Goal: Task Accomplishment & Management: Complete application form

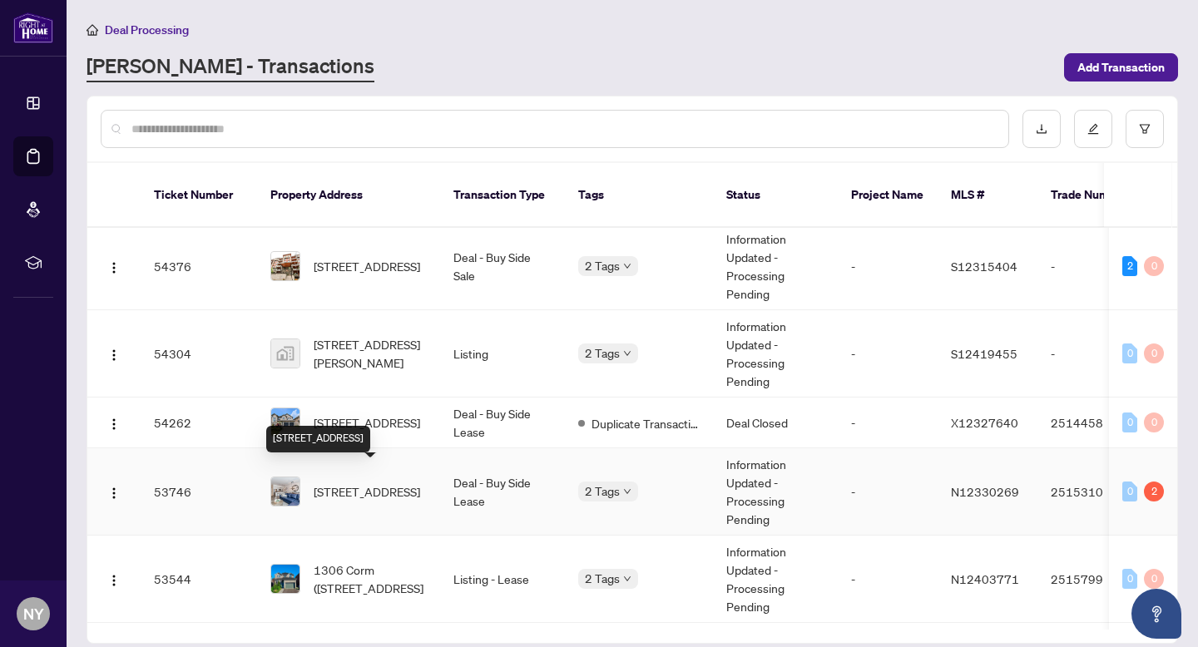
scroll to position [153, 0]
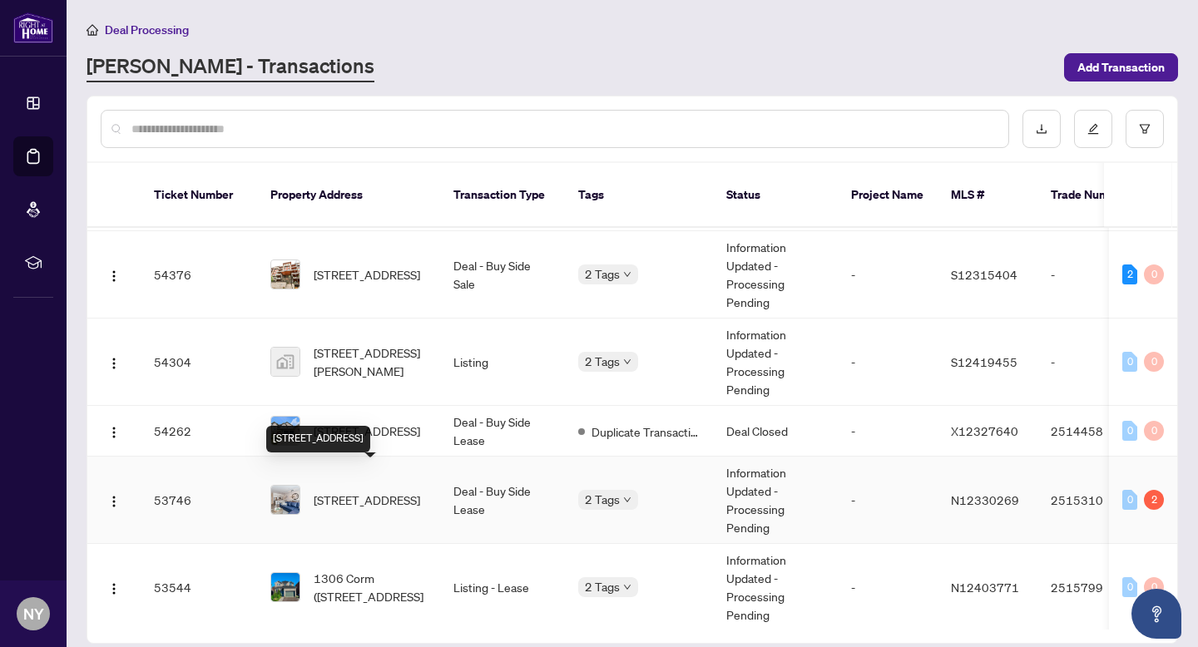
click at [363, 491] on span "[STREET_ADDRESS]" at bounding box center [367, 500] width 107 height 18
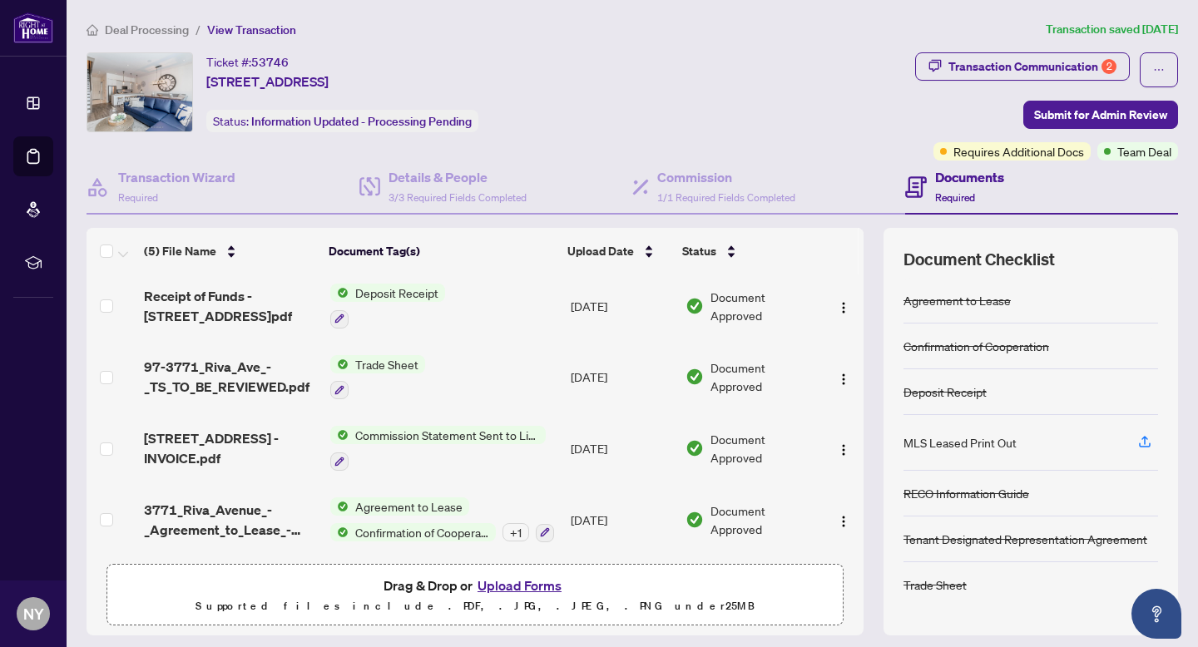
scroll to position [48, 0]
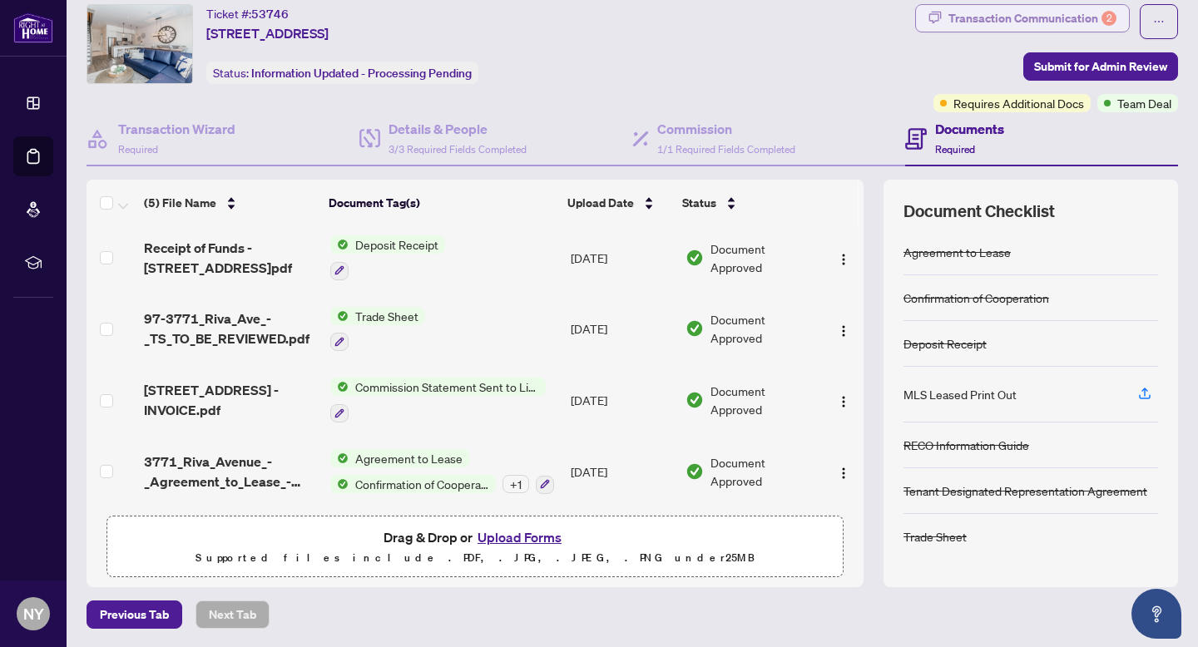
click at [1034, 19] on div "Transaction Communication 2" at bounding box center [1033, 18] width 168 height 27
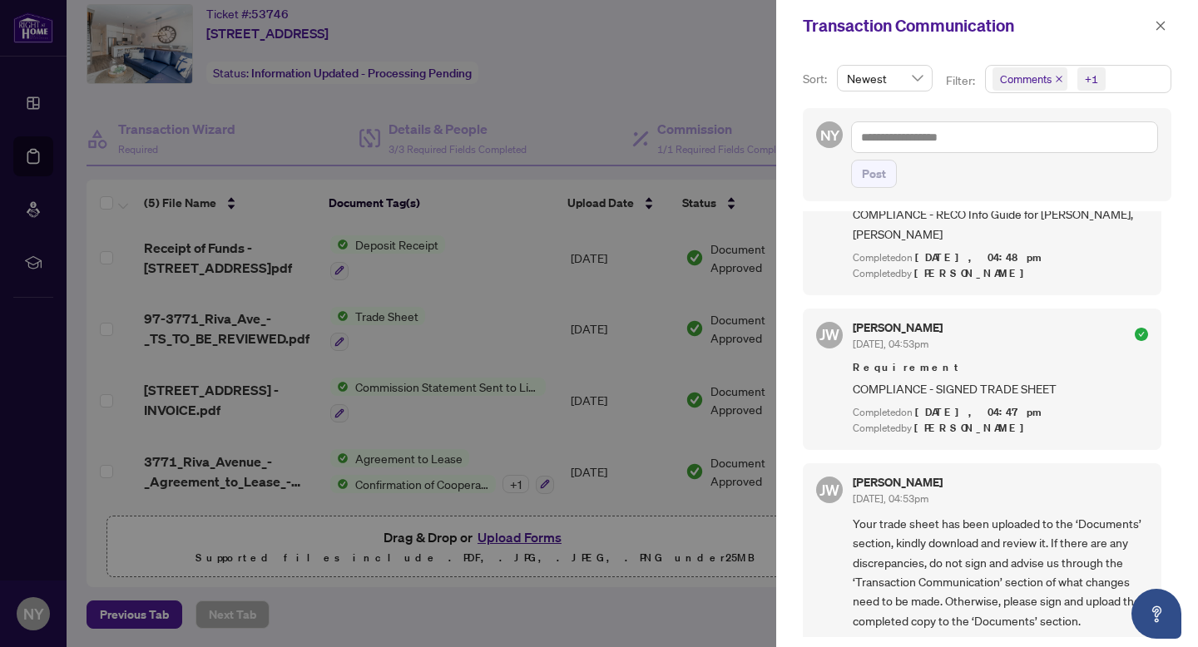
scroll to position [0, 0]
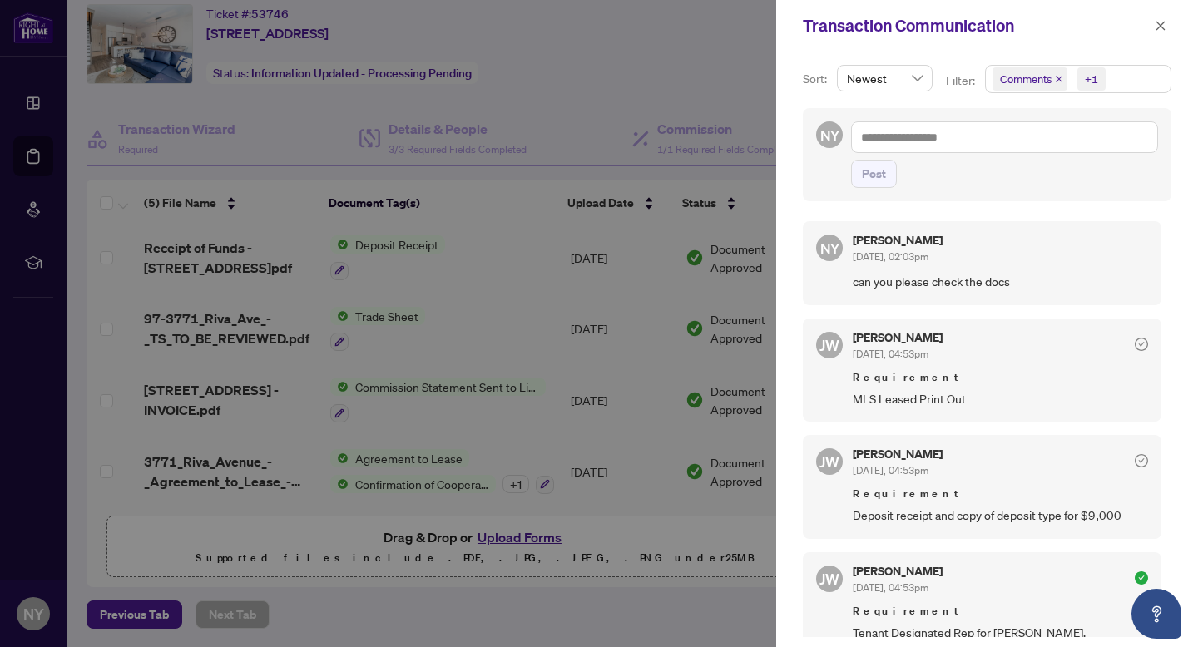
click at [582, 215] on div at bounding box center [599, 323] width 1198 height 647
click at [1163, 26] on icon "close" at bounding box center [1161, 26] width 12 height 12
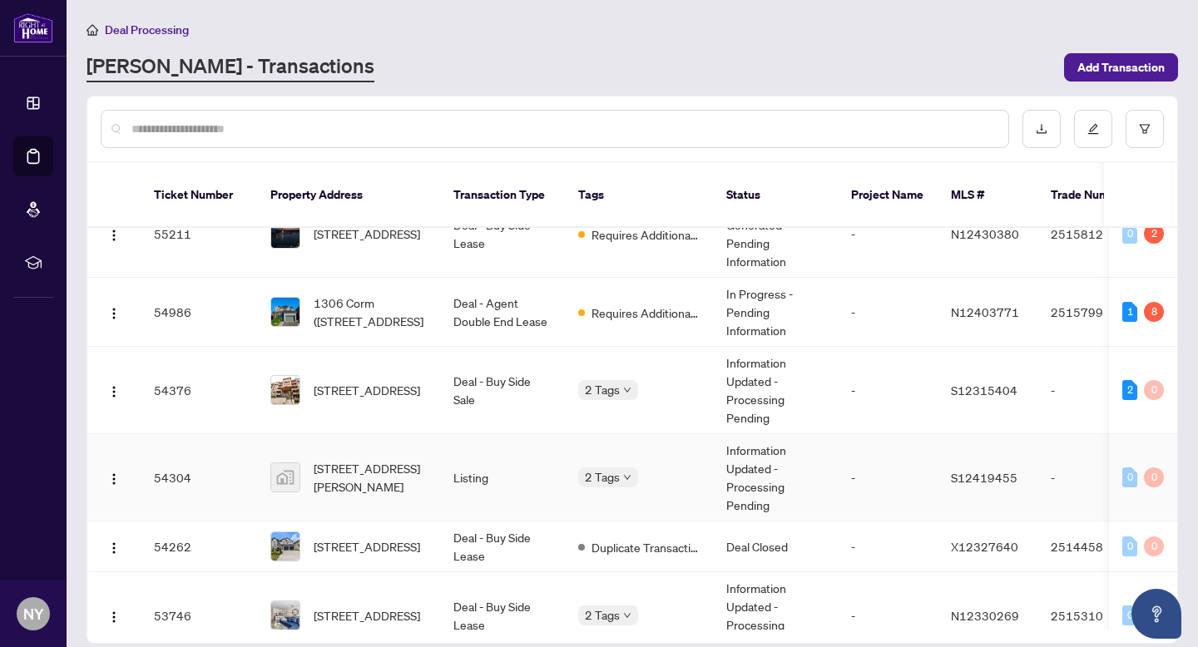
scroll to position [106, 0]
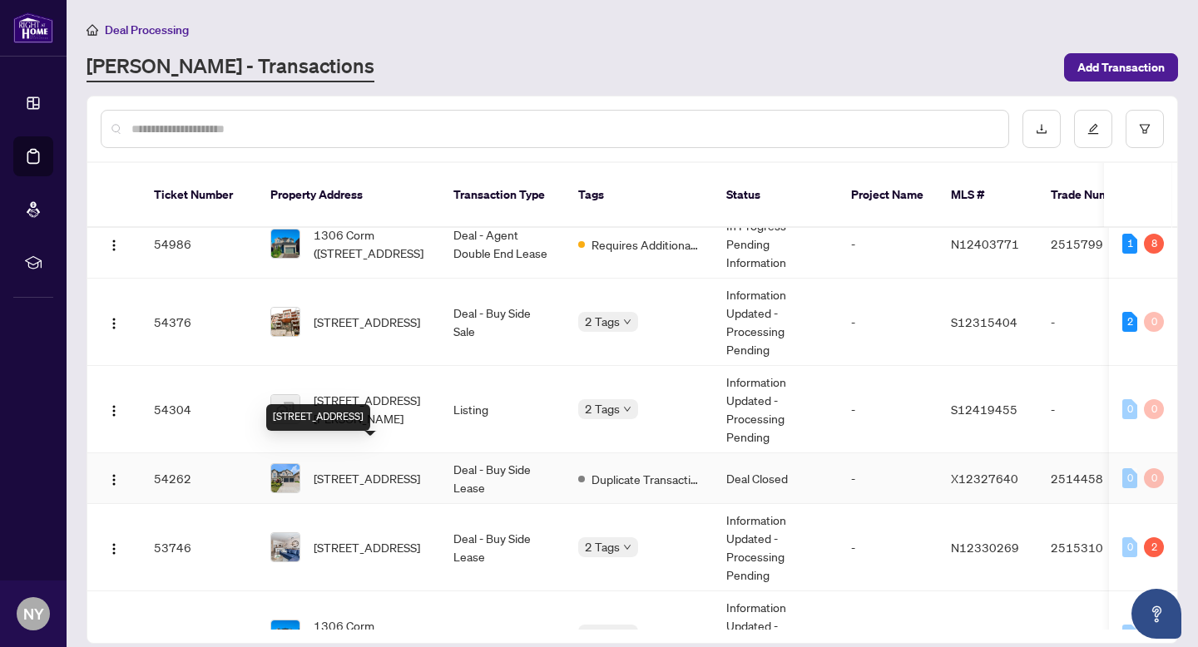
click at [389, 469] on span "[STREET_ADDRESS]" at bounding box center [367, 478] width 107 height 18
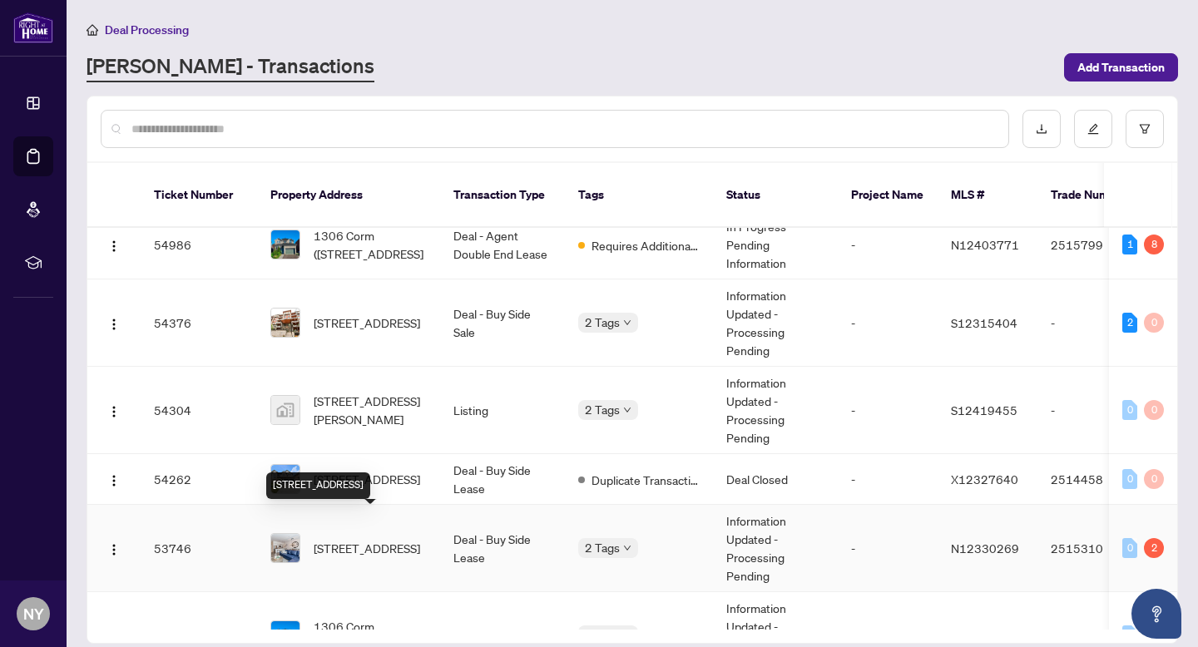
scroll to position [108, 0]
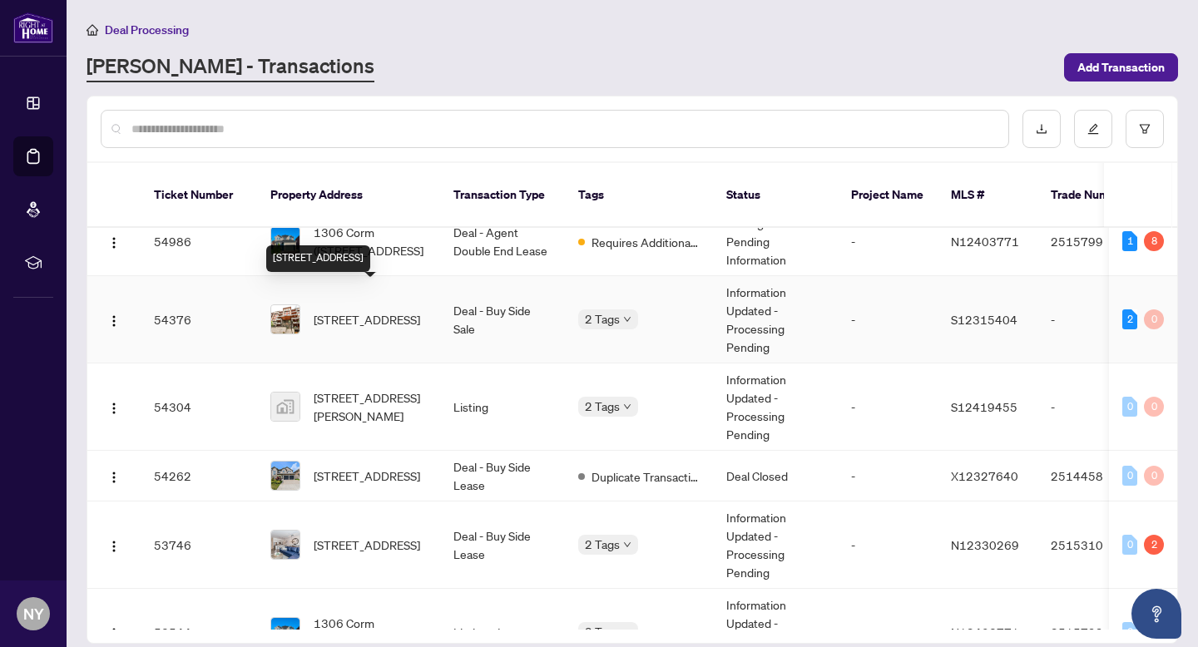
click at [365, 310] on span "[STREET_ADDRESS]" at bounding box center [367, 319] width 107 height 18
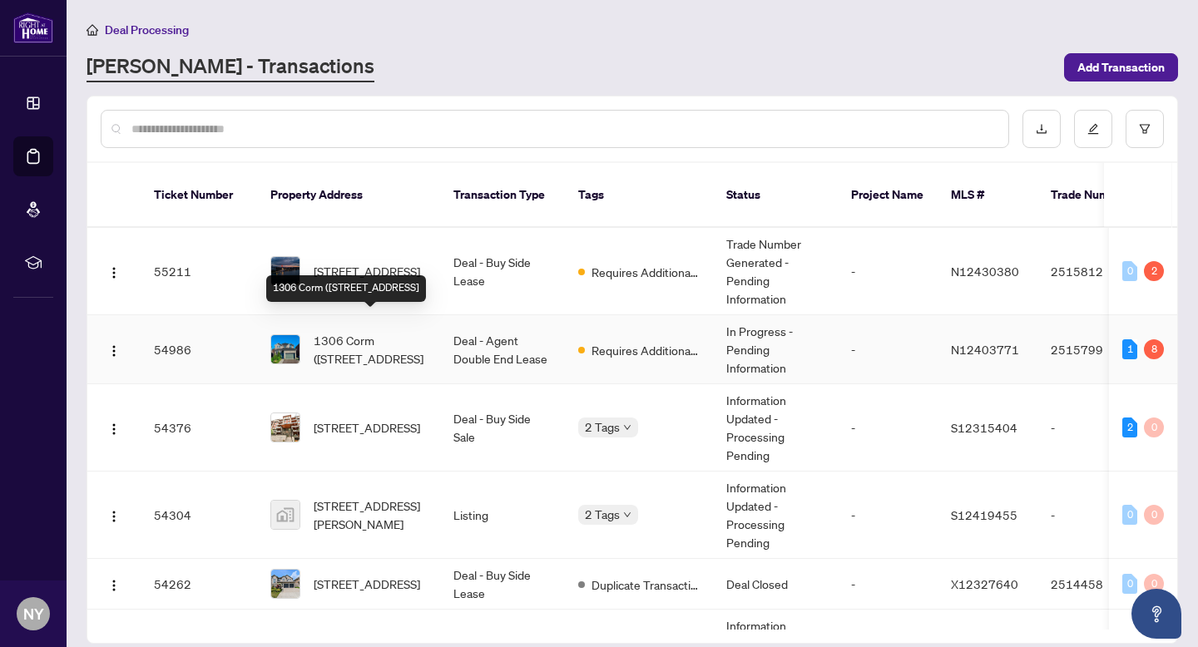
click at [352, 333] on span "1306 Corm ([STREET_ADDRESS]" at bounding box center [370, 349] width 113 height 37
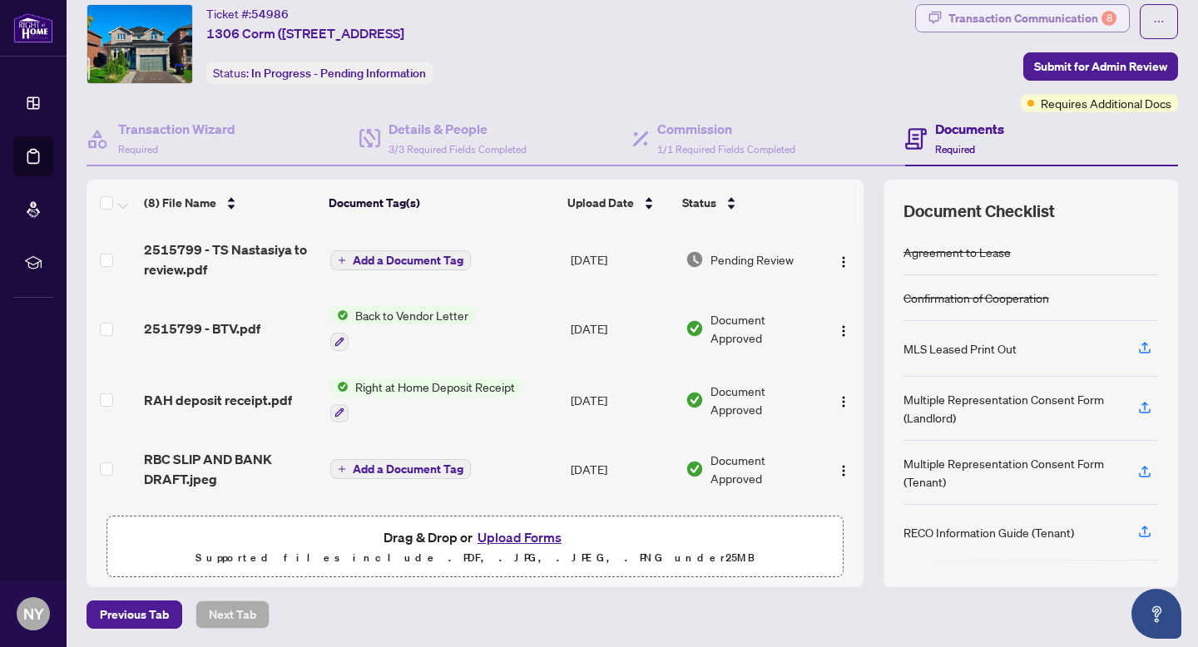
click at [1045, 9] on div "Transaction Communication 8" at bounding box center [1033, 18] width 168 height 27
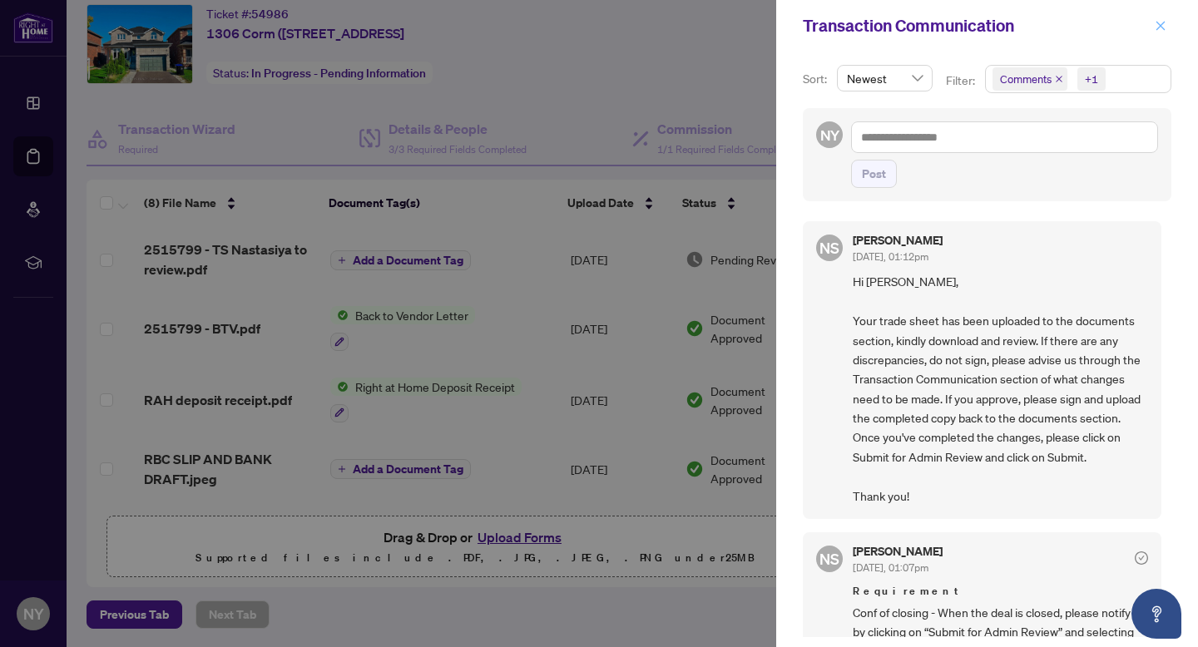
click at [1157, 22] on icon "close" at bounding box center [1161, 26] width 12 height 12
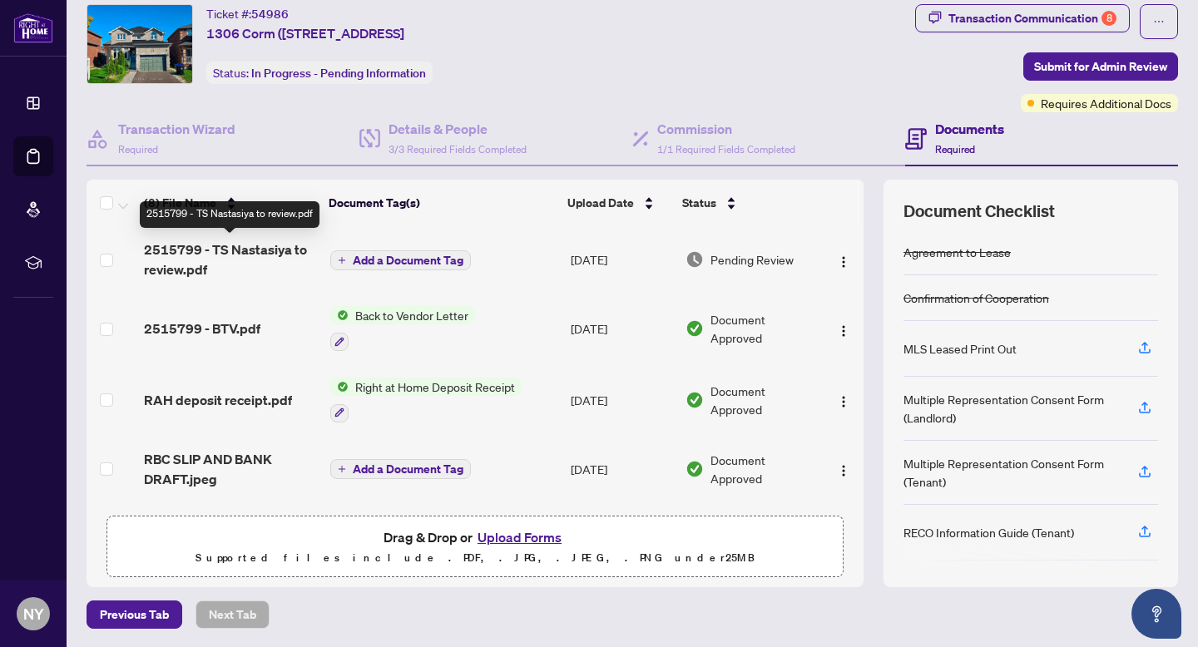
click at [210, 258] on span "2515799 - TS Nastasiya to review.pdf" at bounding box center [230, 260] width 173 height 40
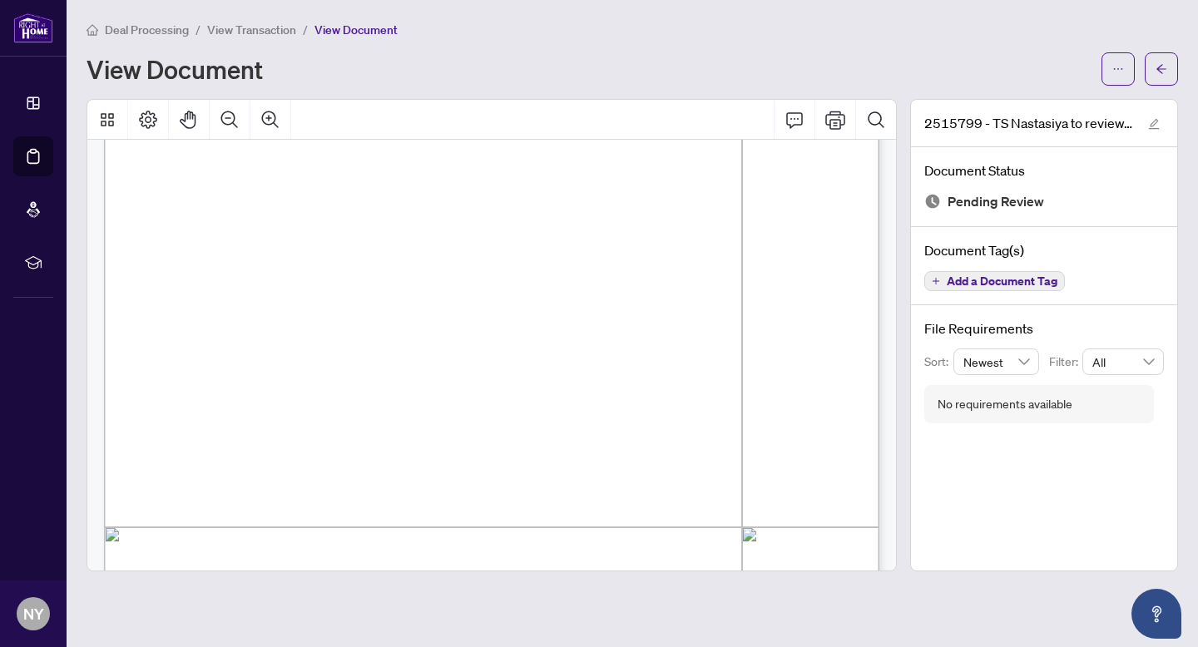
scroll to position [266, 0]
click at [1108, 67] on button "button" at bounding box center [1118, 68] width 33 height 33
click at [1028, 98] on span "Download" at bounding box center [1058, 105] width 126 height 18
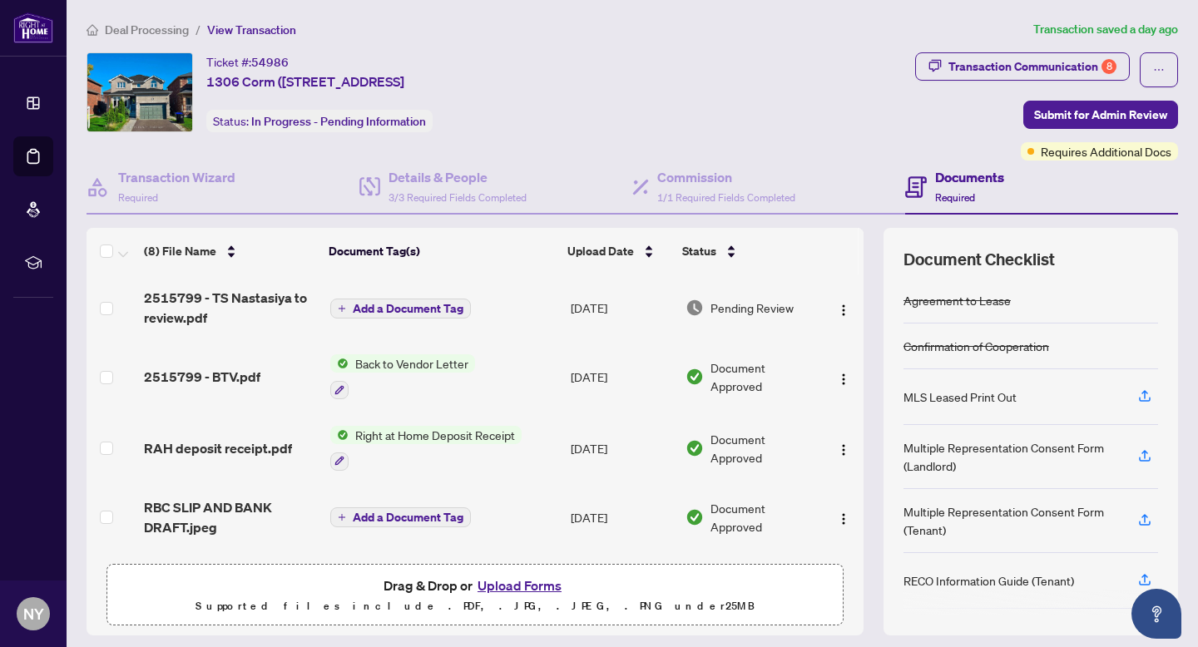
click at [511, 584] on button "Upload Forms" at bounding box center [520, 586] width 94 height 22
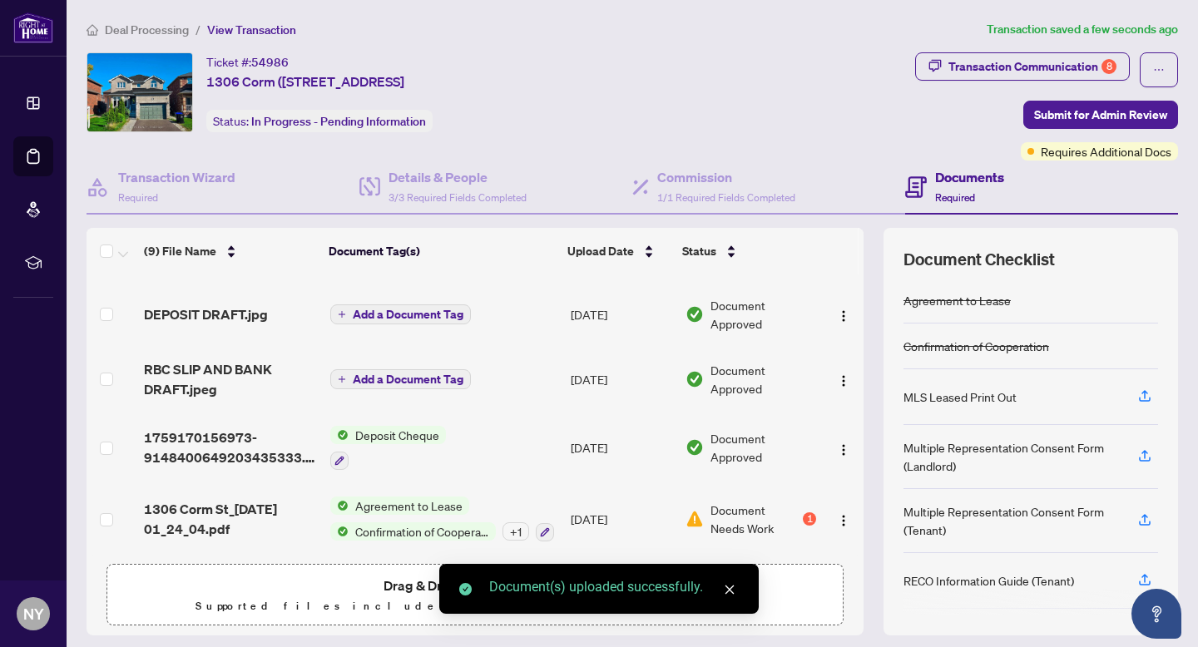
scroll to position [48, 0]
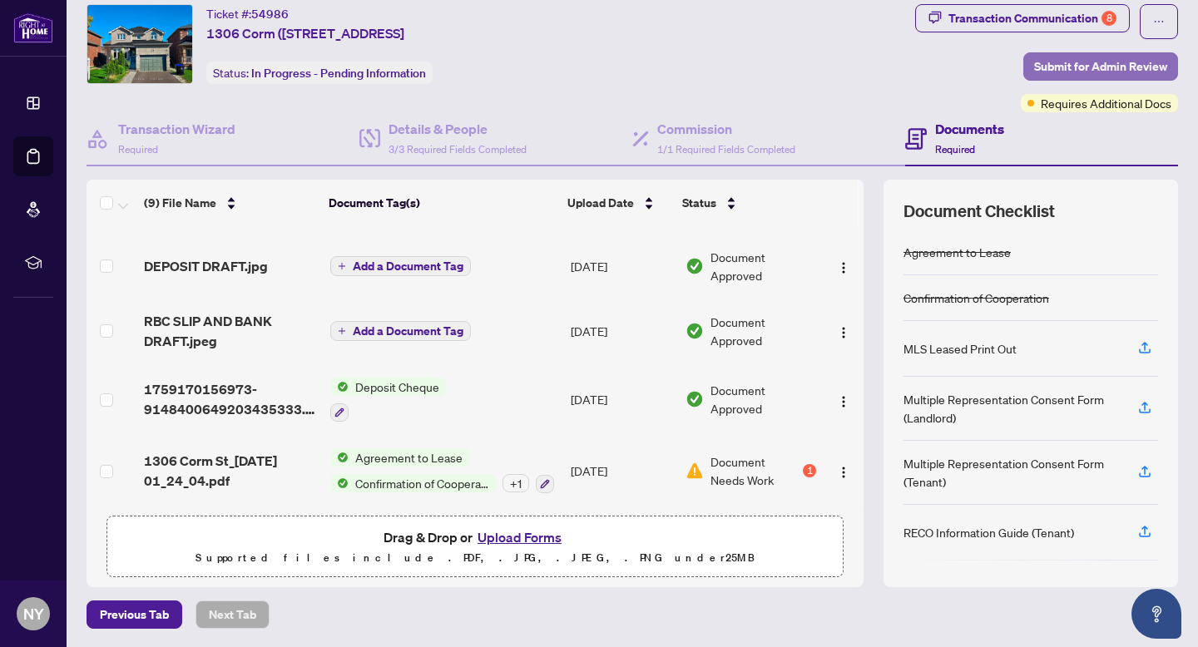
click at [1073, 59] on span "Submit for Admin Review" at bounding box center [1100, 66] width 133 height 27
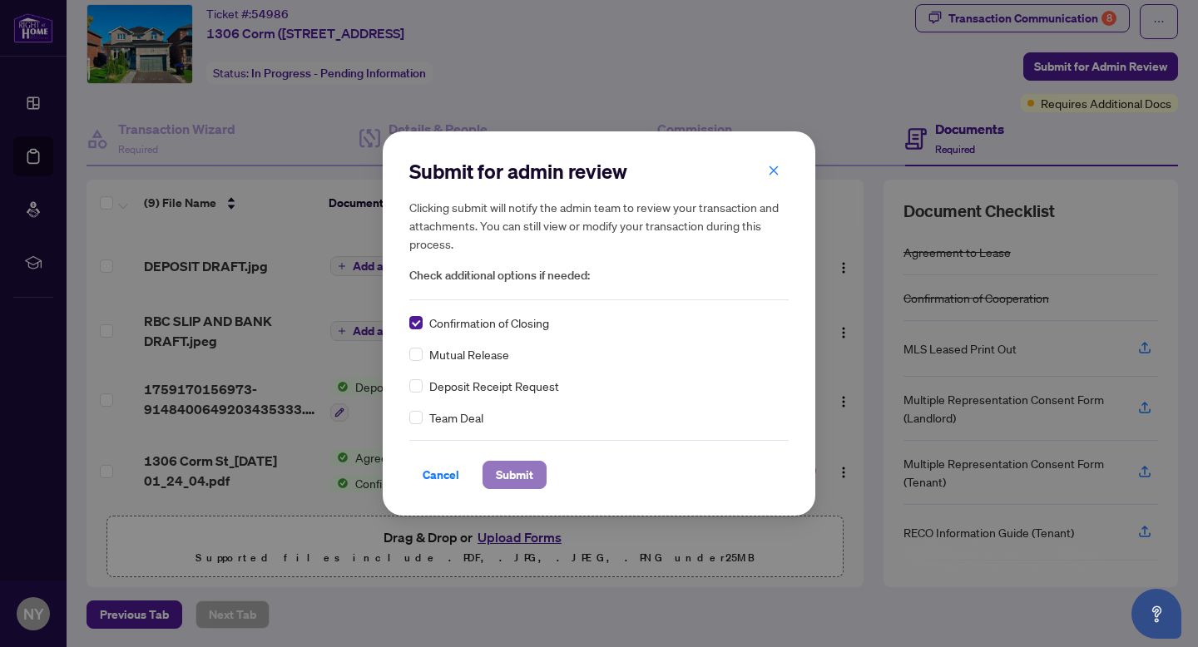
click at [506, 477] on span "Submit" at bounding box center [514, 475] width 37 height 27
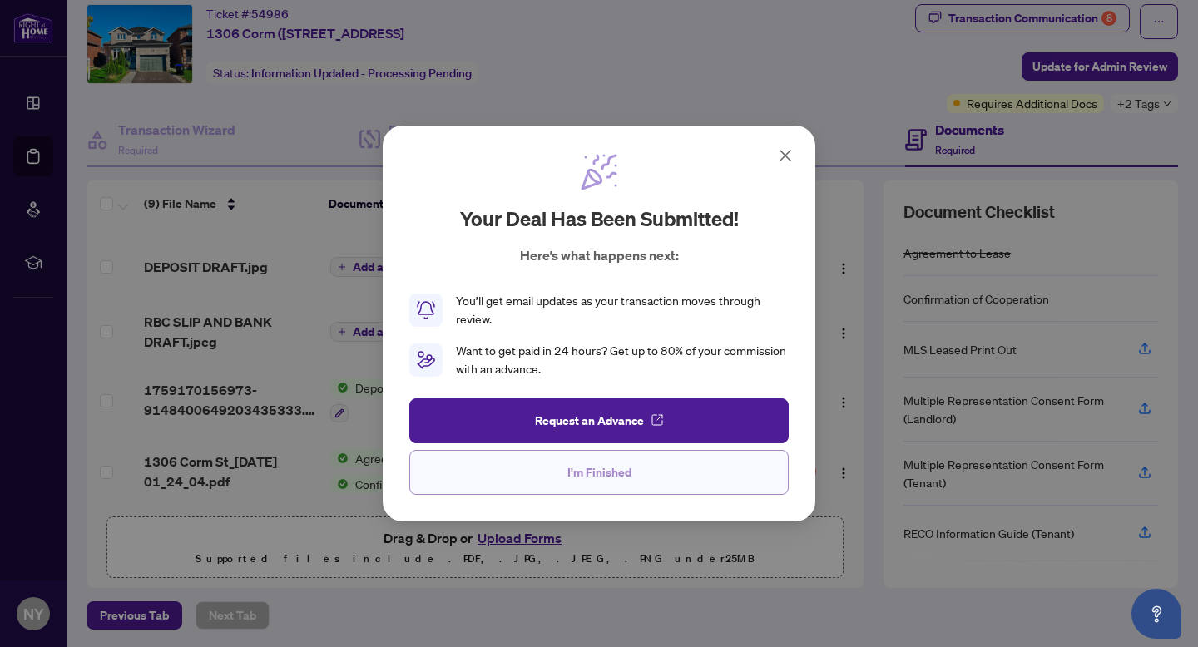
click at [582, 466] on span "I'm Finished" at bounding box center [599, 472] width 64 height 27
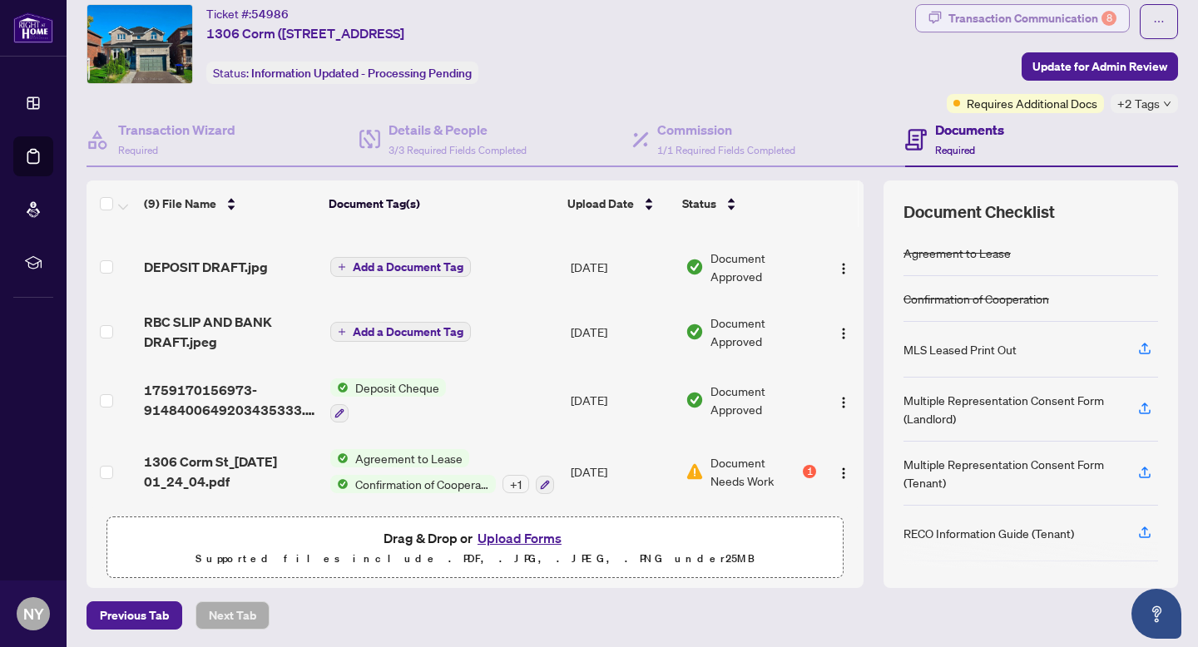
click at [1032, 20] on div "Transaction Communication 8" at bounding box center [1033, 18] width 168 height 27
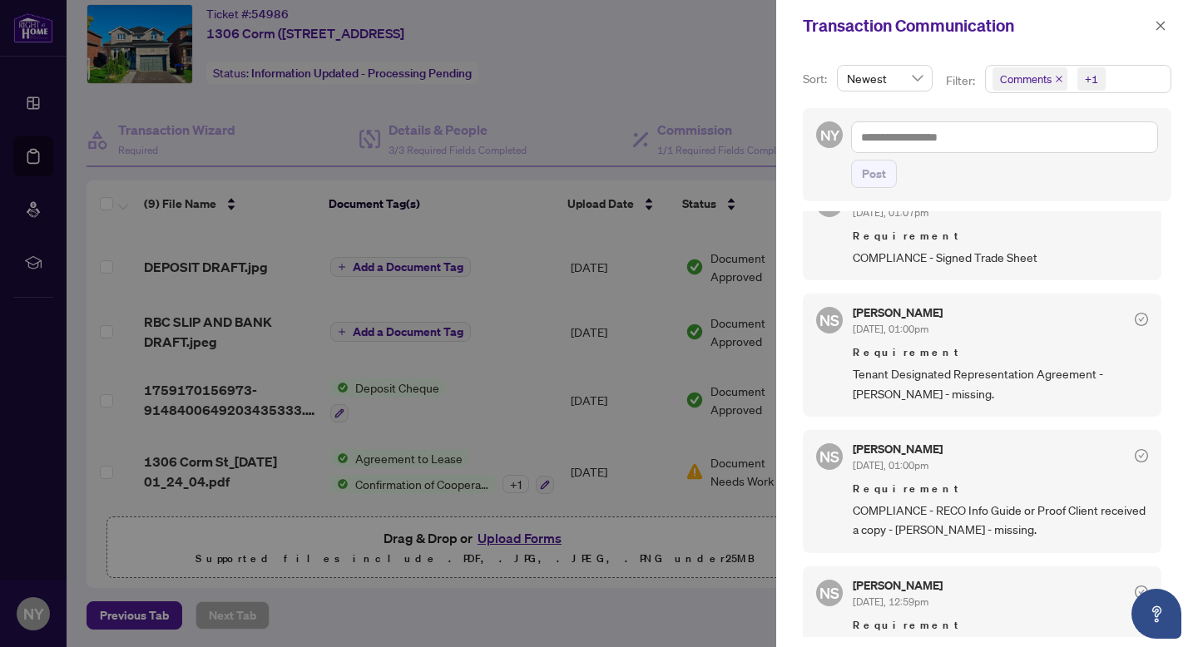
scroll to position [591, 0]
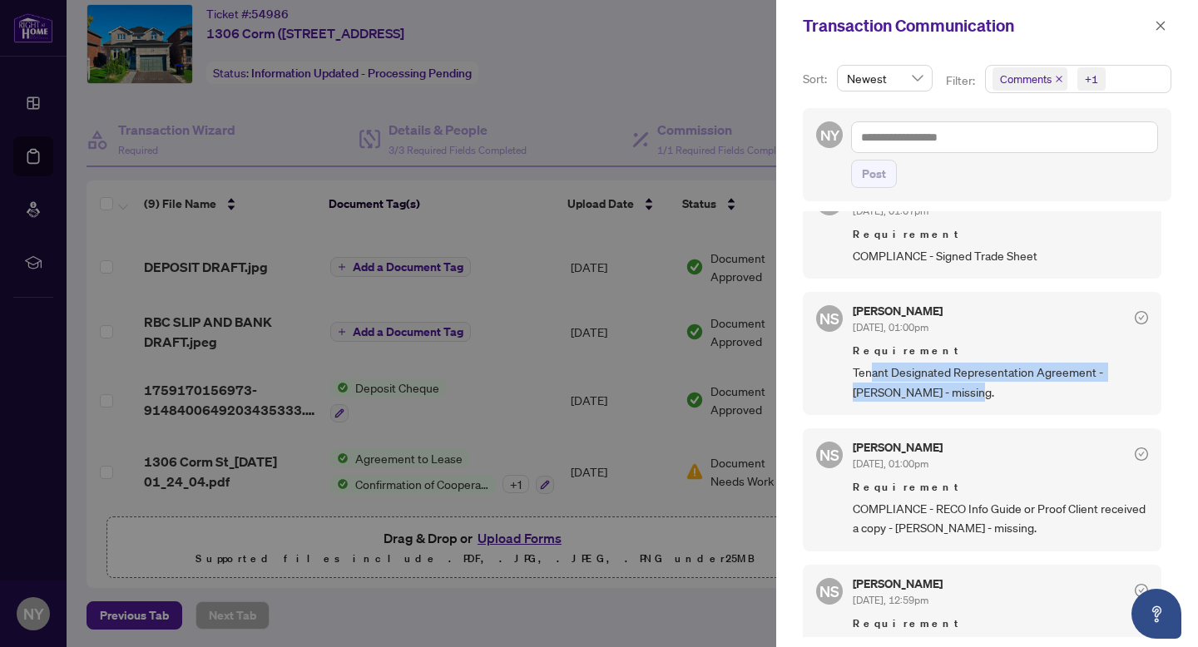
drag, startPoint x: 872, startPoint y: 384, endPoint x: 923, endPoint y: 420, distance: 62.1
click at [923, 415] on div "NS [PERSON_NAME] [DATE], 01:00pm Requirement Tenant Designated Representation A…" at bounding box center [982, 353] width 359 height 123
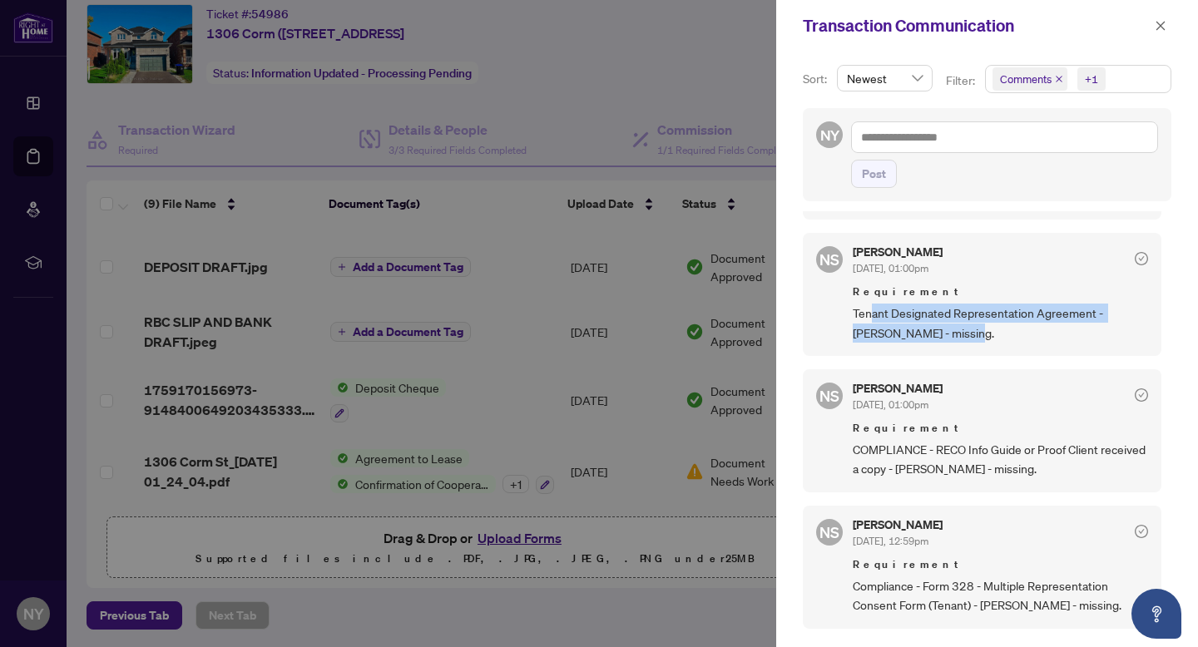
scroll to position [652, 0]
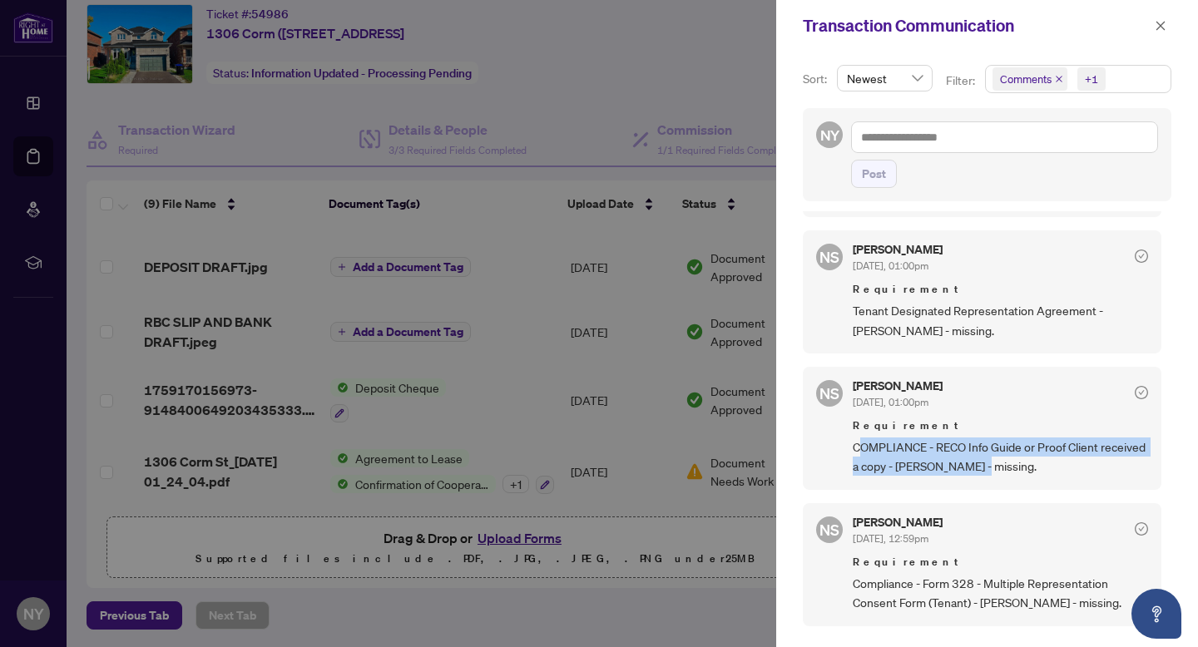
drag, startPoint x: 864, startPoint y: 464, endPoint x: 1033, endPoint y: 487, distance: 169.6
click at [1033, 477] on span "COMPLIANCE - RECO Info Guide or Proof Client received a copy - [PERSON_NAME] - …" at bounding box center [1000, 457] width 295 height 39
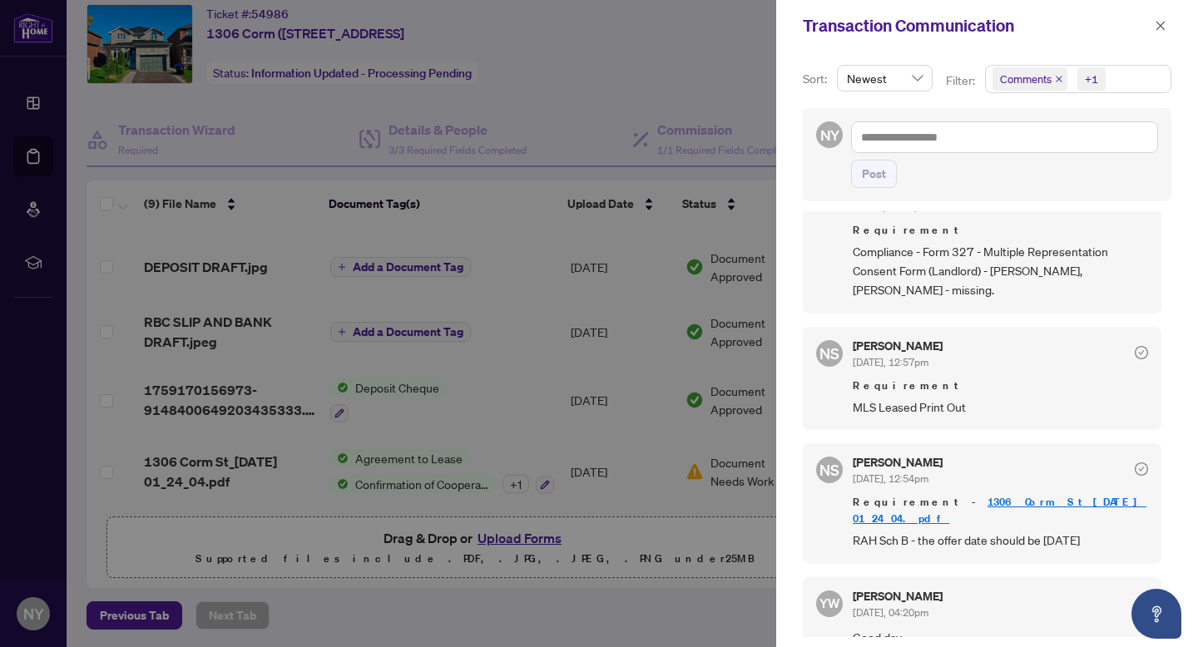
scroll to position [1123, 0]
click at [623, 311] on div at bounding box center [599, 323] width 1198 height 647
click at [1161, 23] on icon "close" at bounding box center [1161, 26] width 12 height 12
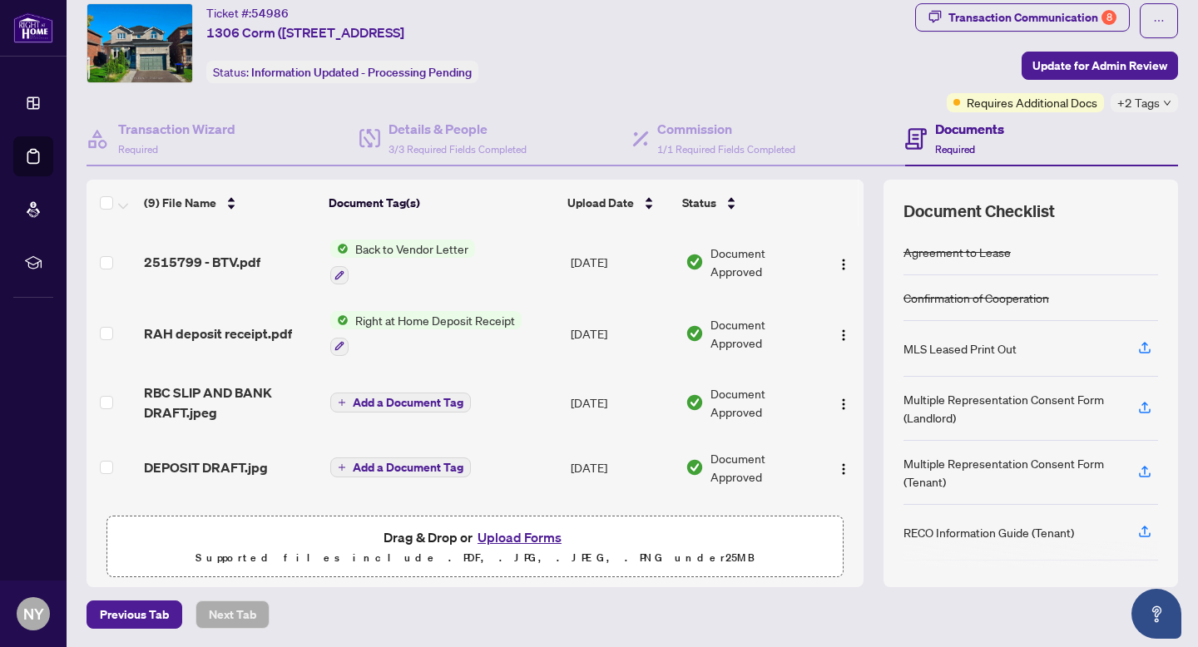
scroll to position [0, 0]
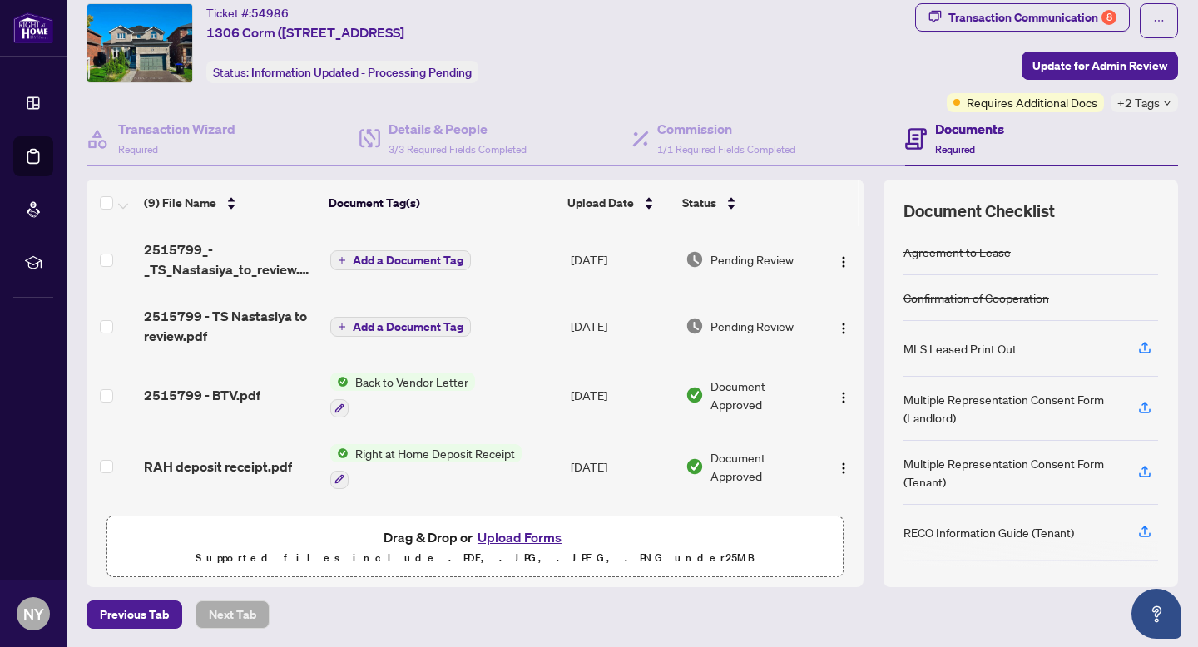
click at [502, 532] on button "Upload Forms" at bounding box center [520, 538] width 94 height 22
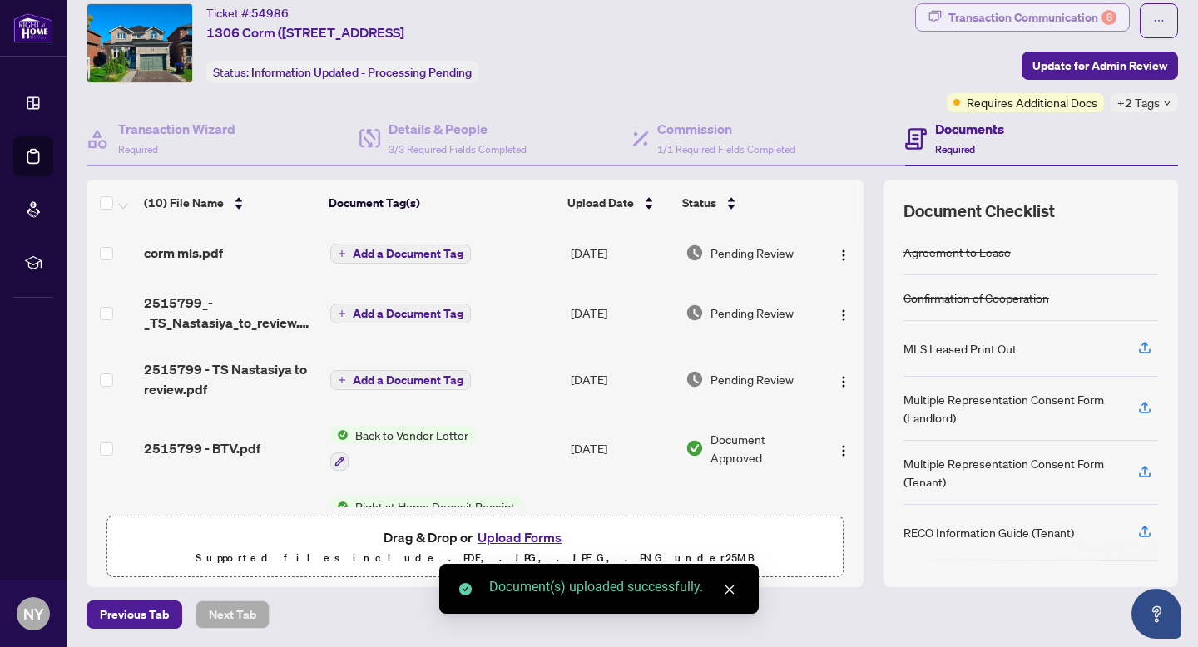
click at [1010, 17] on div "Transaction Communication 8" at bounding box center [1033, 17] width 168 height 27
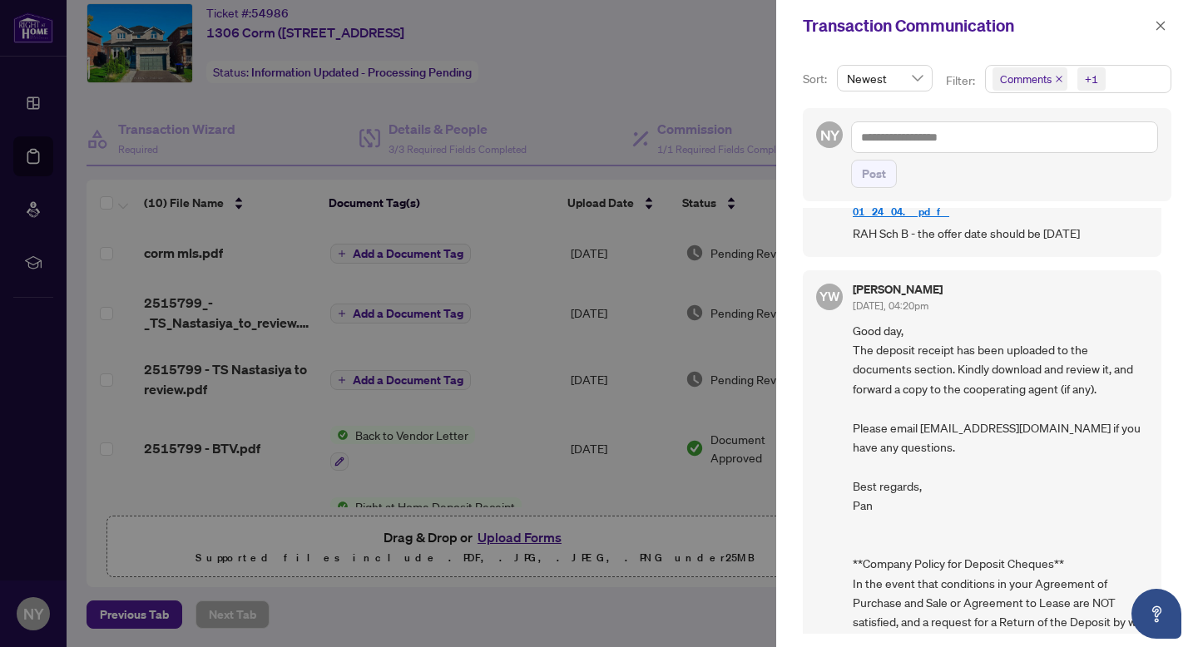
scroll to position [1423, 0]
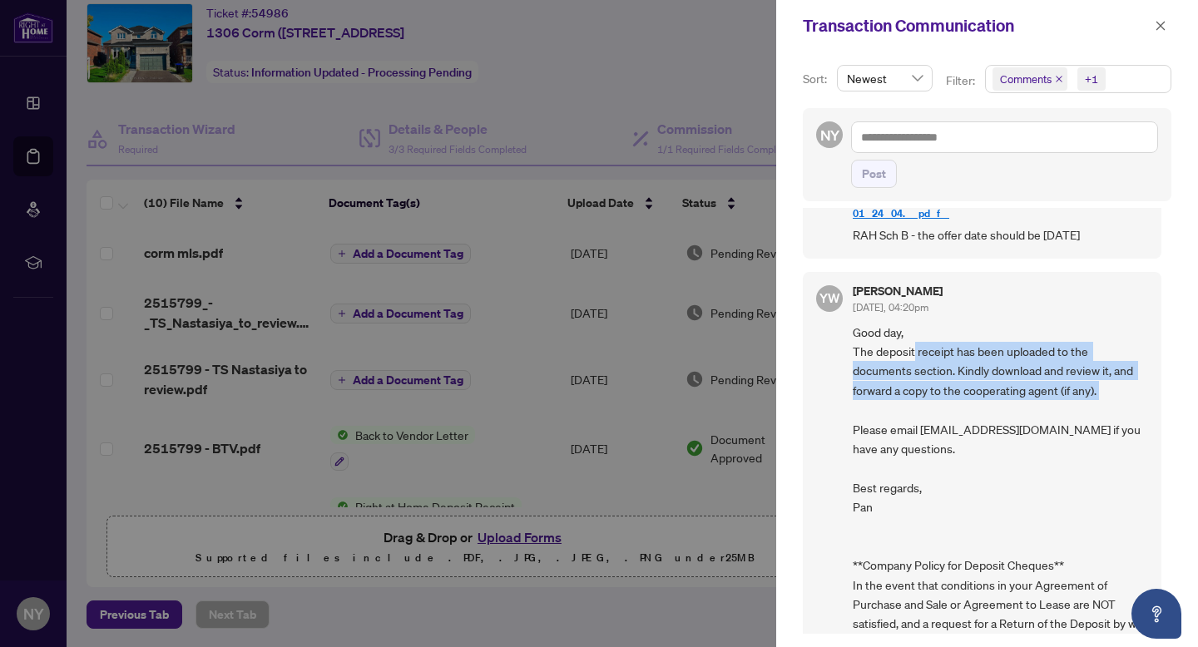
drag, startPoint x: 914, startPoint y: 349, endPoint x: 916, endPoint y: 404, distance: 54.1
click at [916, 404] on span "Good day, The deposit receipt has been uploaded to the documents section. Kindl…" at bounding box center [1000, 547] width 295 height 448
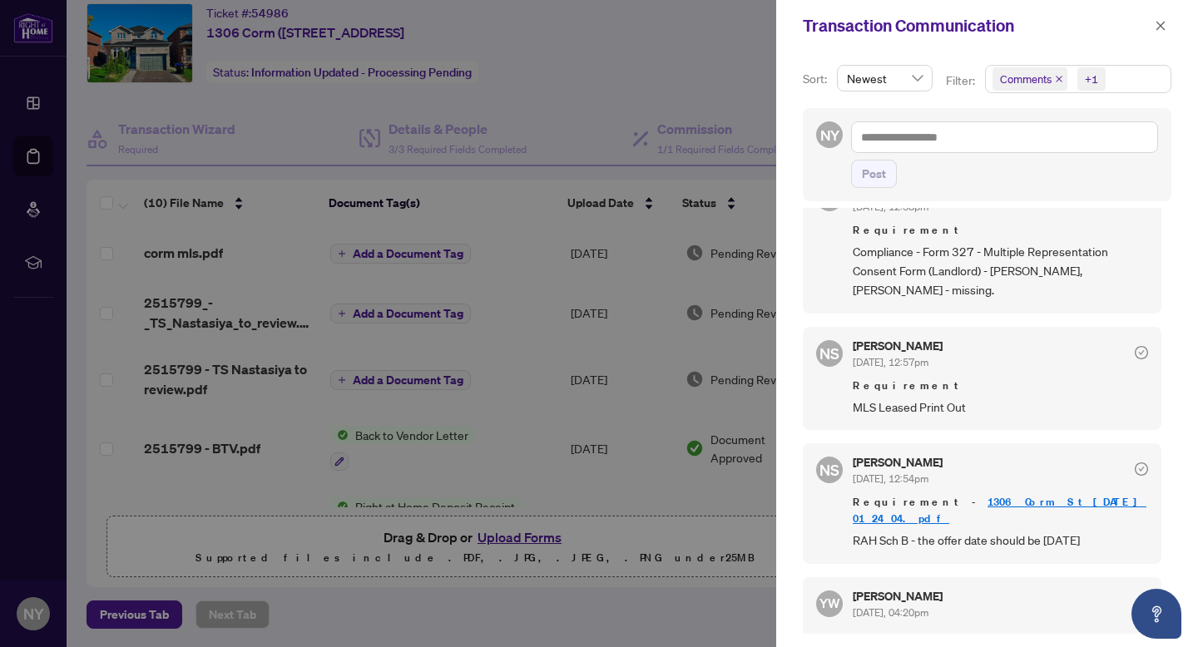
scroll to position [1114, 0]
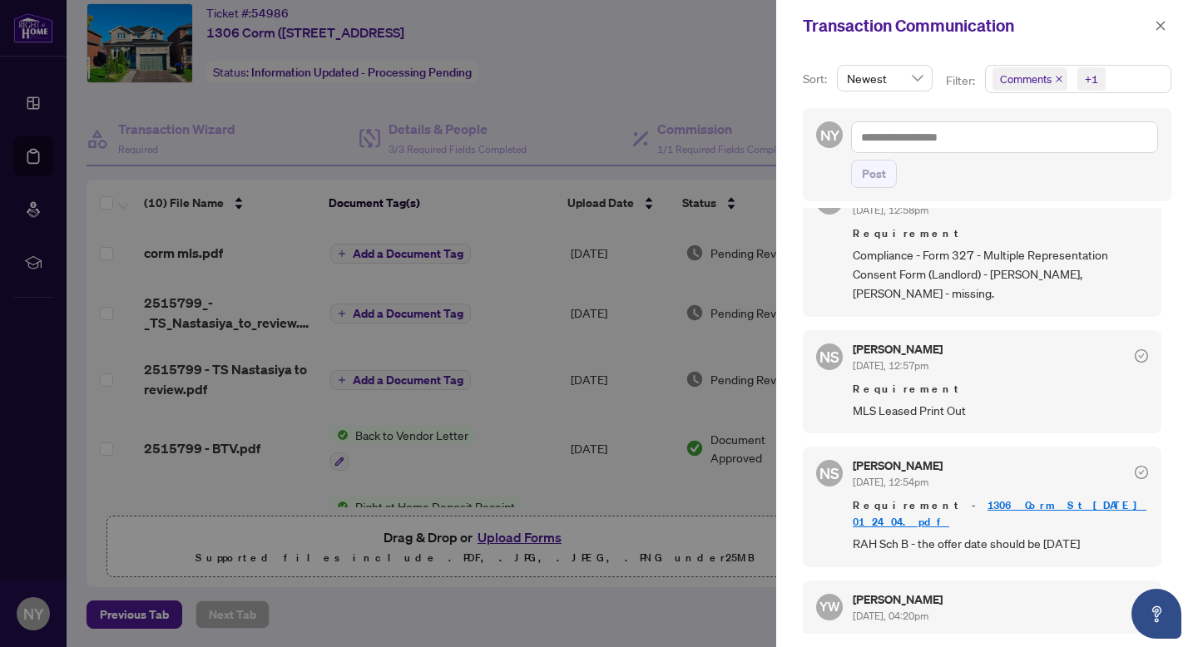
click at [948, 542] on span "RAH Sch B - the offer date should be [DATE]" at bounding box center [1000, 543] width 295 height 19
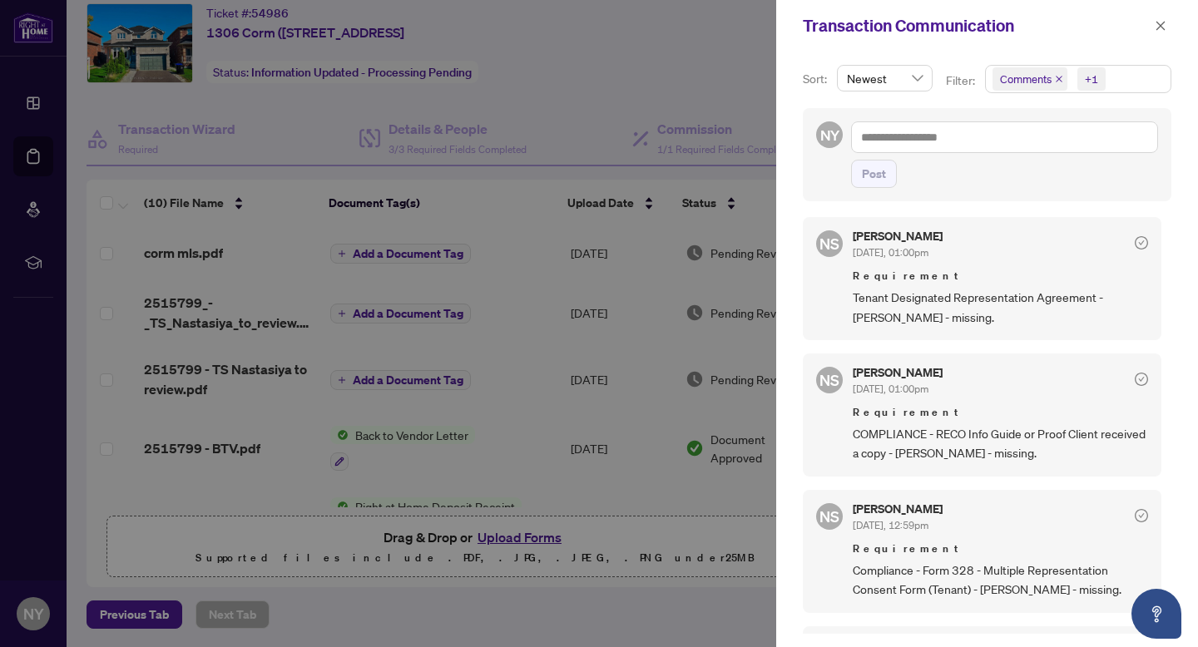
scroll to position [623, 0]
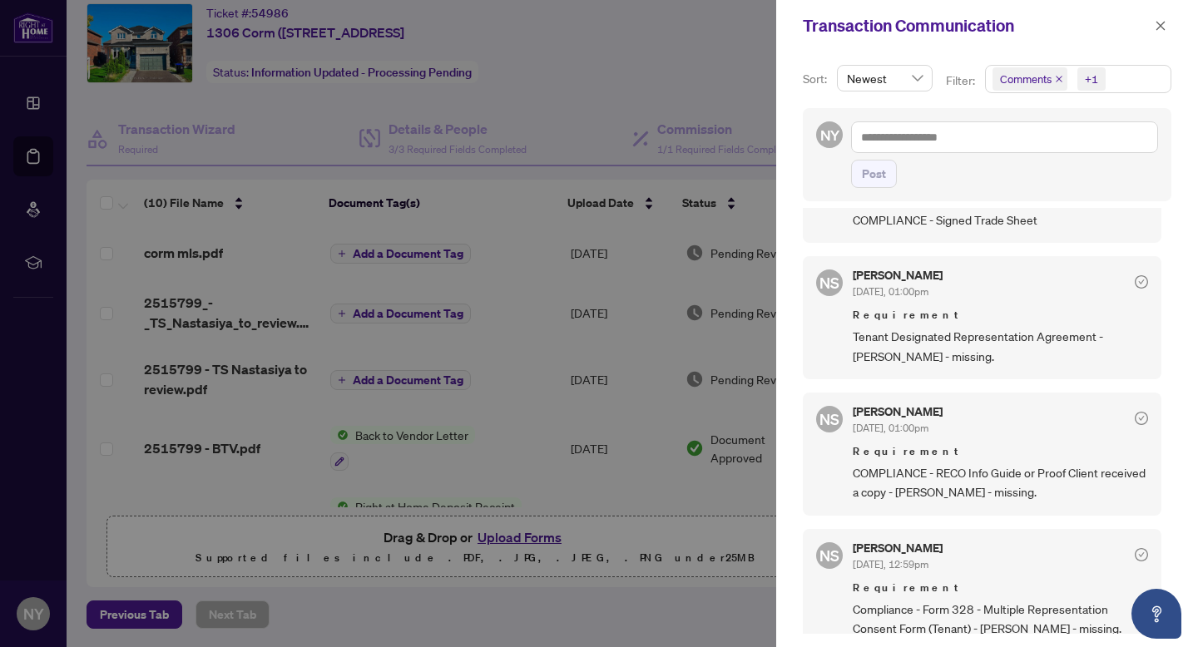
click at [513, 533] on div at bounding box center [599, 323] width 1198 height 647
click at [529, 536] on div at bounding box center [599, 323] width 1198 height 647
click at [552, 571] on div at bounding box center [599, 323] width 1198 height 647
click at [1173, 24] on div "Transaction Communication" at bounding box center [987, 26] width 422 height 52
click at [1167, 24] on button "button" at bounding box center [1161, 26] width 22 height 20
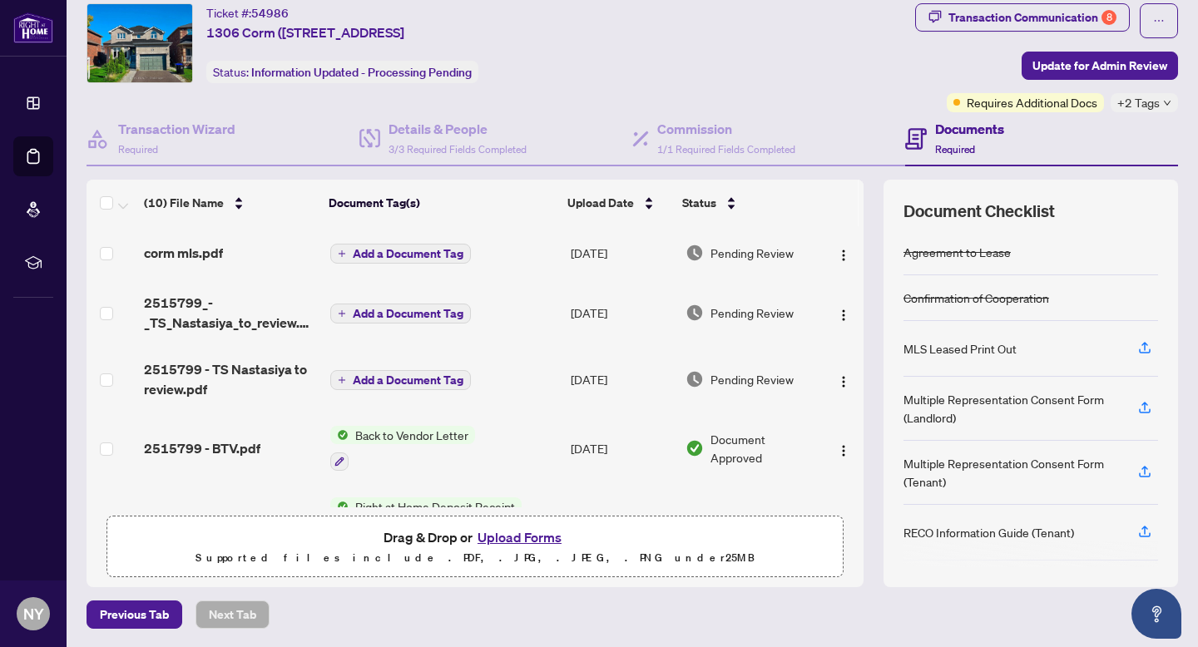
click at [540, 530] on button "Upload Forms" at bounding box center [520, 538] width 94 height 22
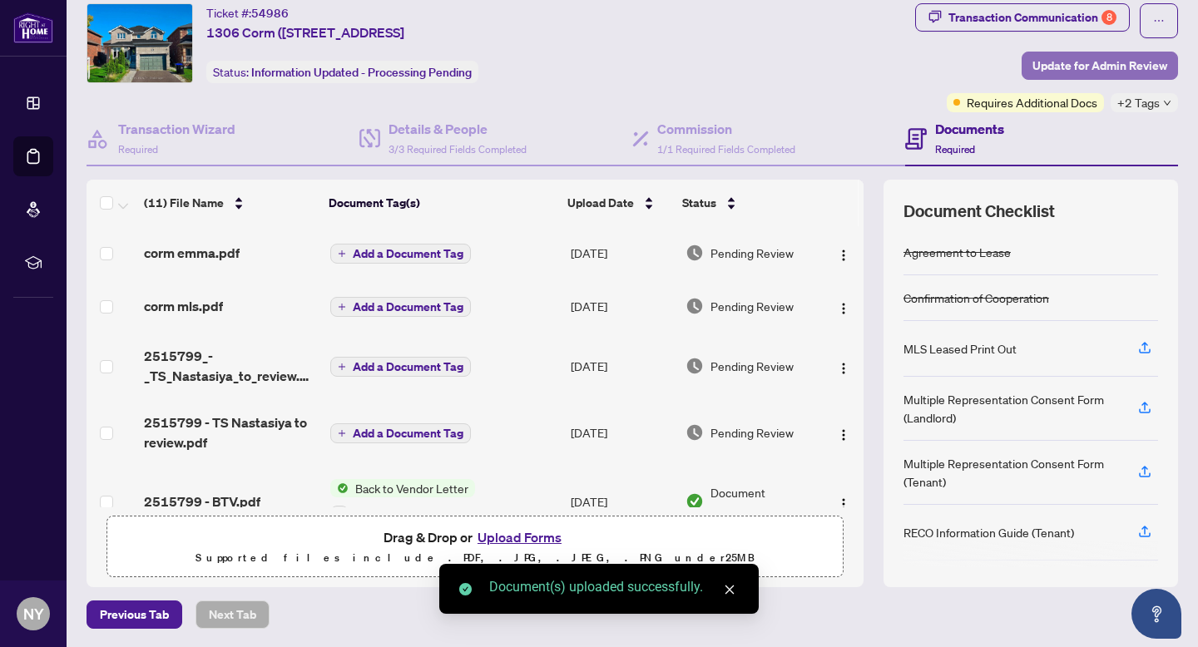
click at [1130, 55] on span "Update for Admin Review" at bounding box center [1100, 65] width 135 height 27
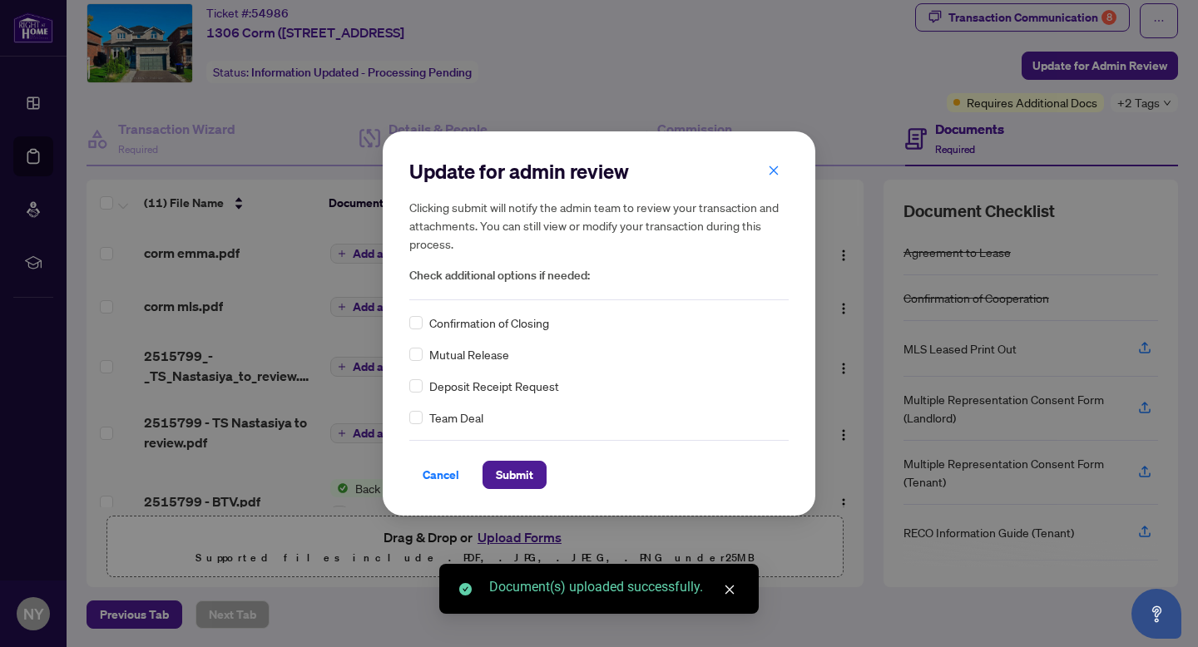
click at [487, 320] on span "Confirmation of Closing" at bounding box center [489, 323] width 120 height 18
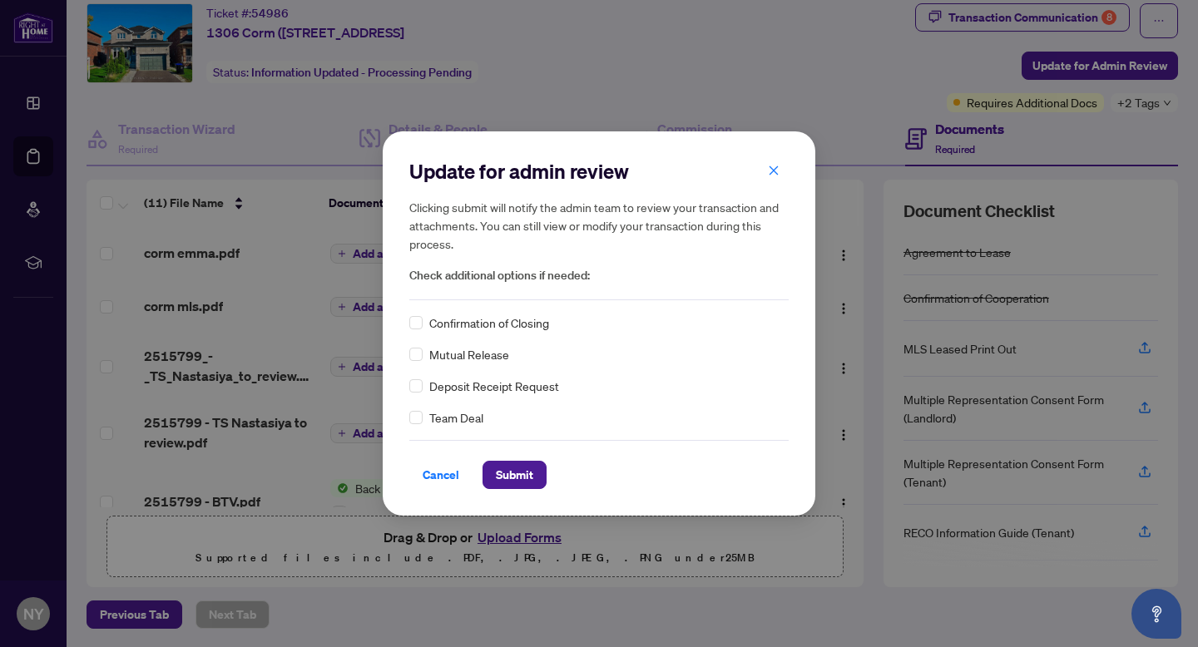
click at [420, 335] on div "Confirmation of Closing Mutual Release Deposit Receipt Request Team Deal" at bounding box center [598, 370] width 379 height 113
click at [528, 488] on button "Submit" at bounding box center [515, 475] width 64 height 28
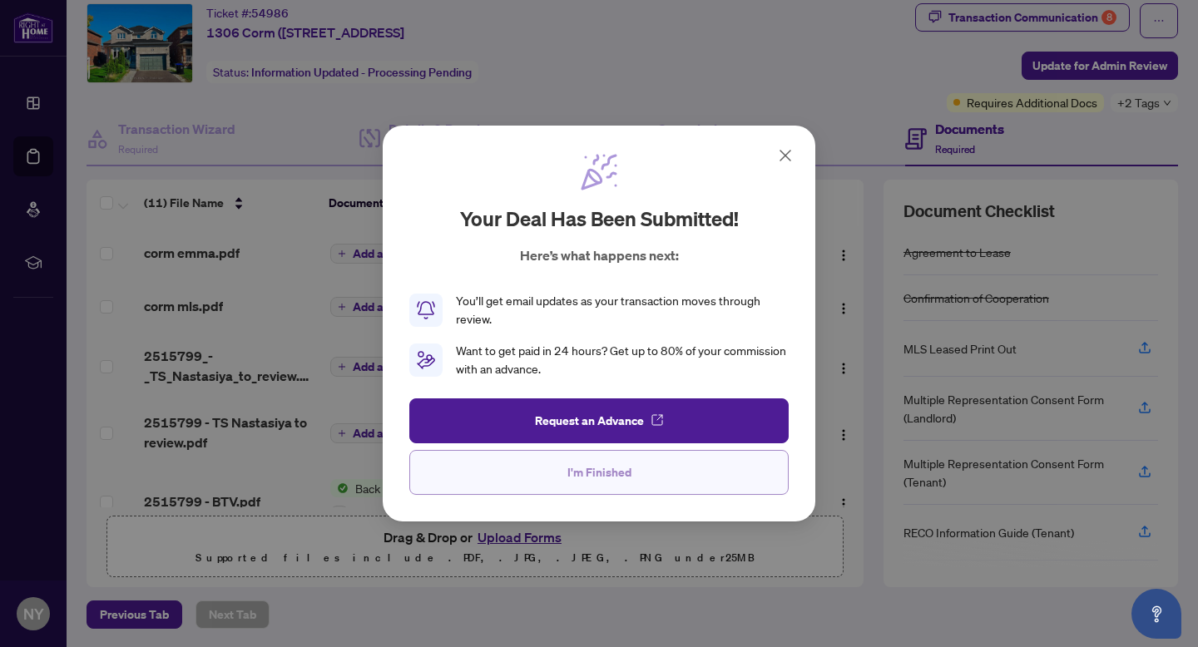
click at [641, 485] on button "I'm Finished" at bounding box center [598, 472] width 379 height 45
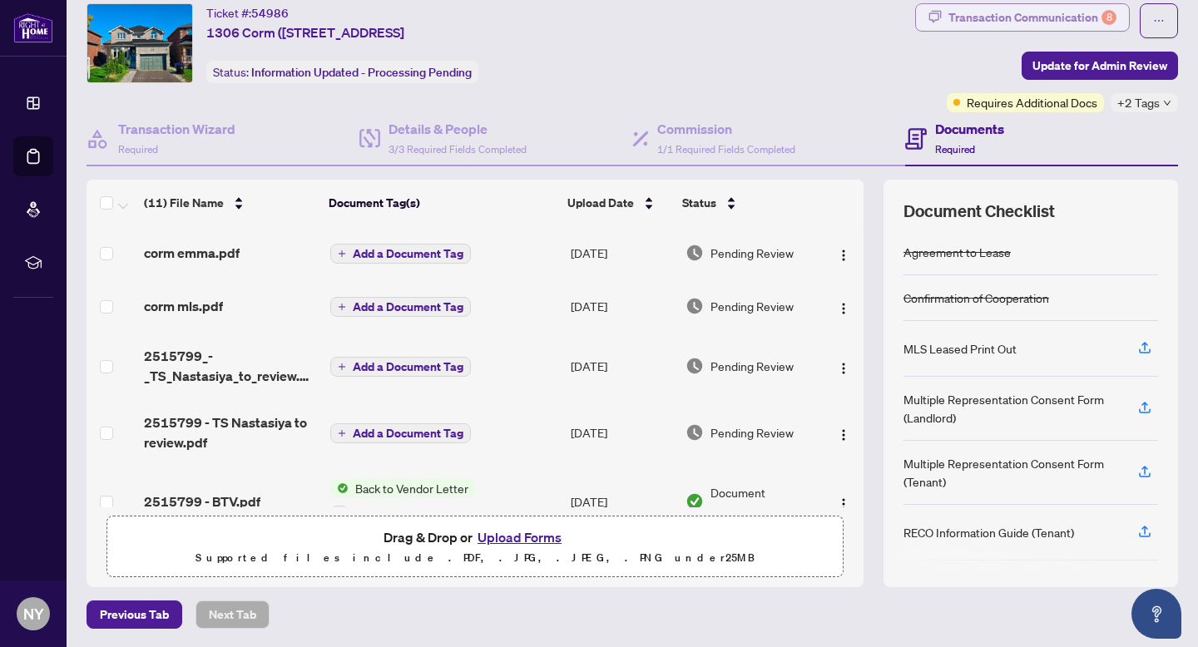
click at [1083, 15] on div "Transaction Communication 8" at bounding box center [1033, 17] width 168 height 27
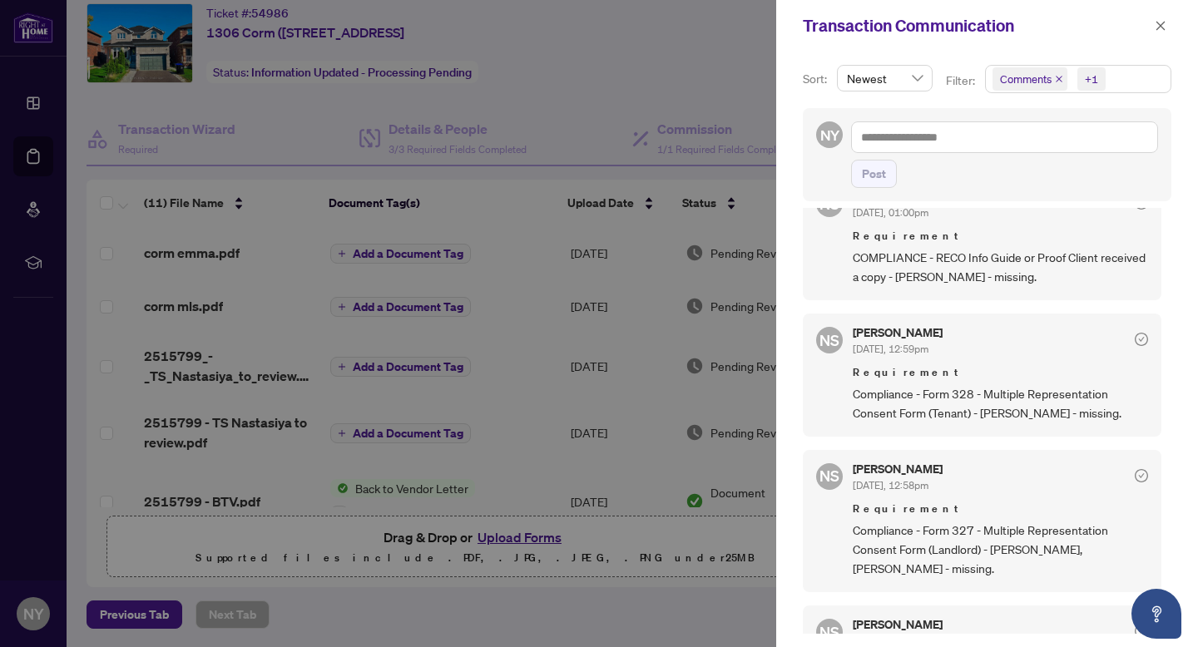
scroll to position [876, 0]
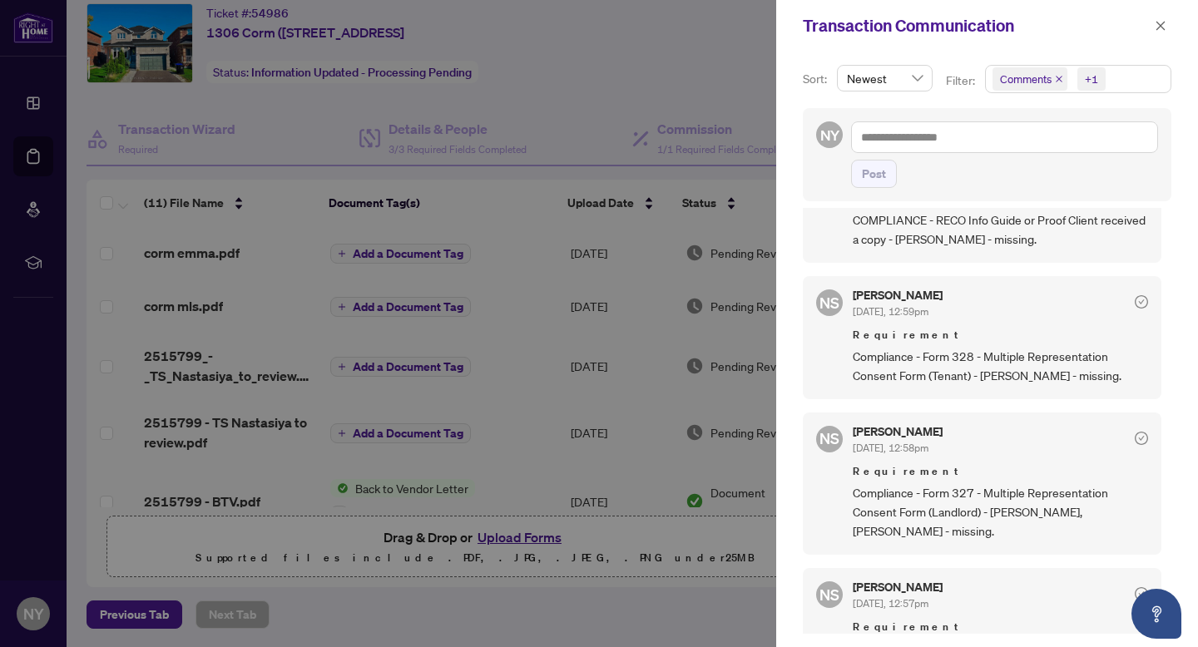
click at [514, 539] on div at bounding box center [599, 323] width 1198 height 647
click at [1157, 30] on icon "close" at bounding box center [1161, 26] width 12 height 12
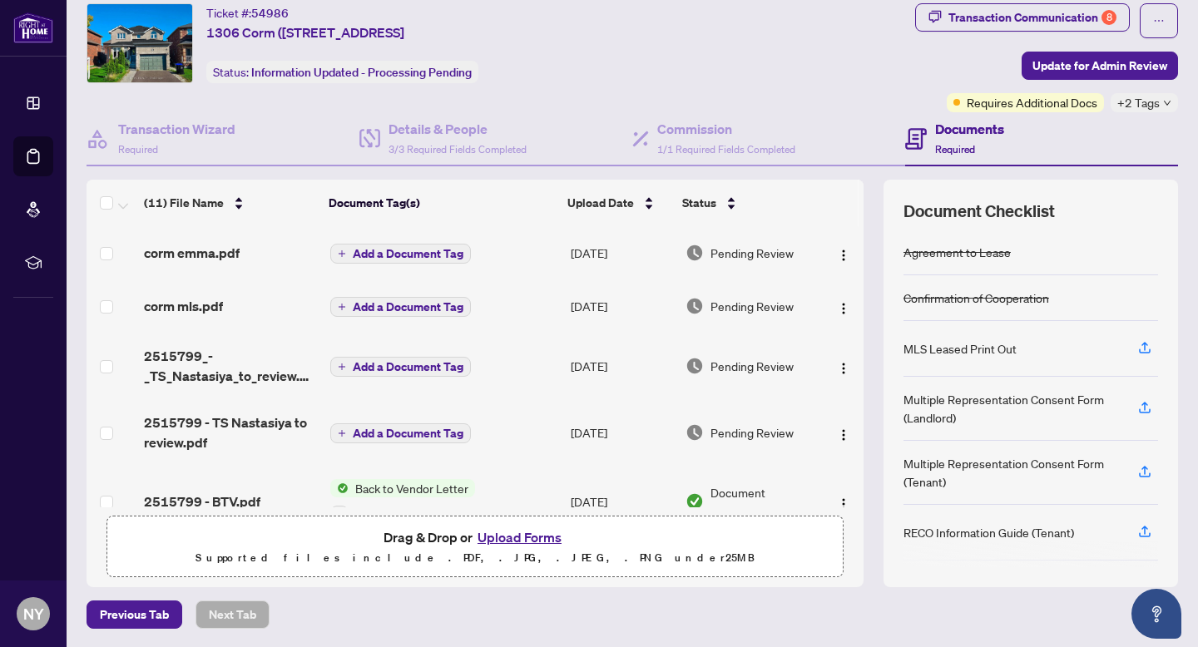
click at [494, 539] on button "Upload Forms" at bounding box center [520, 538] width 94 height 22
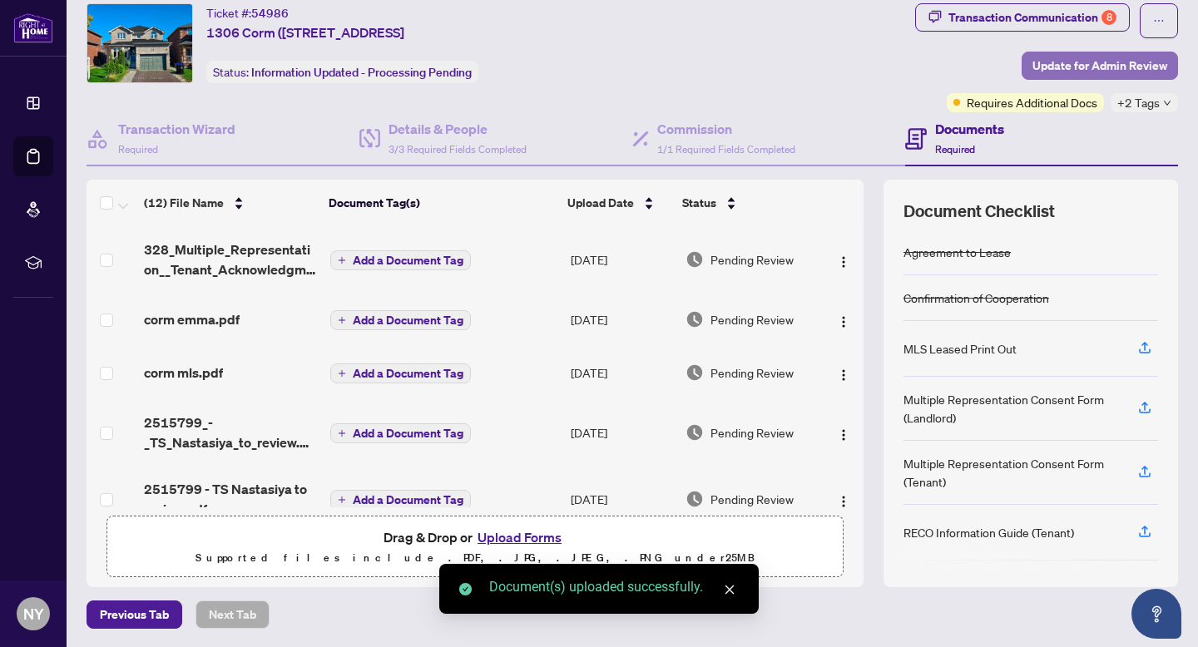
click at [1067, 60] on span "Update for Admin Review" at bounding box center [1100, 65] width 135 height 27
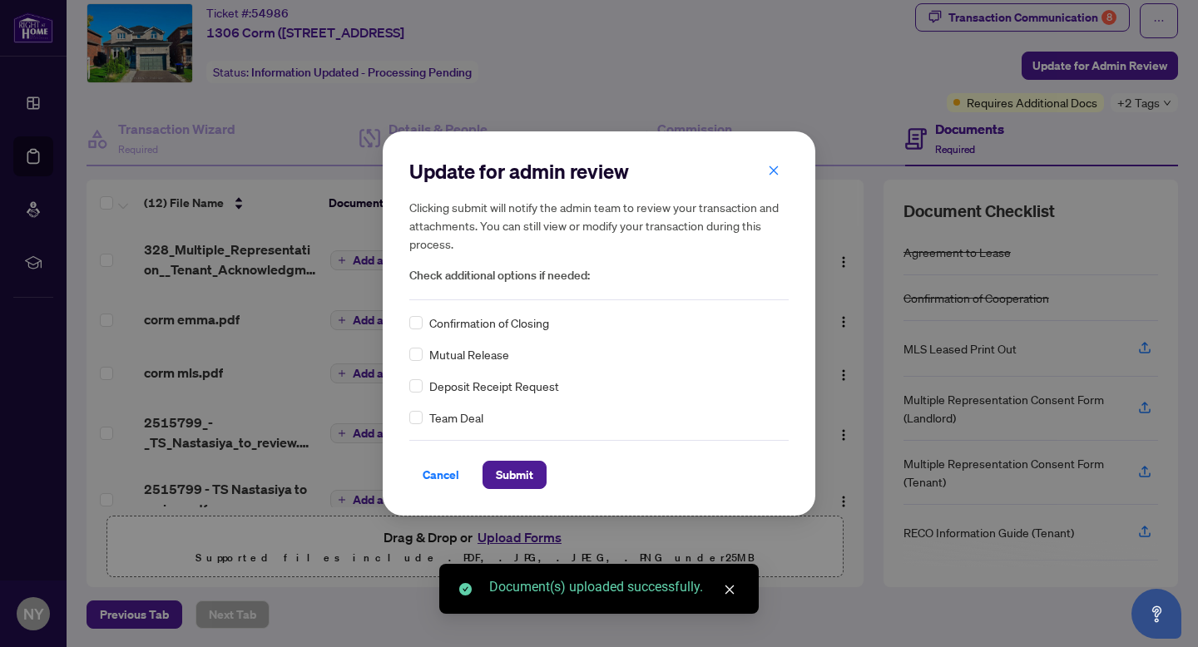
click at [442, 320] on span "Confirmation of Closing" at bounding box center [489, 323] width 120 height 18
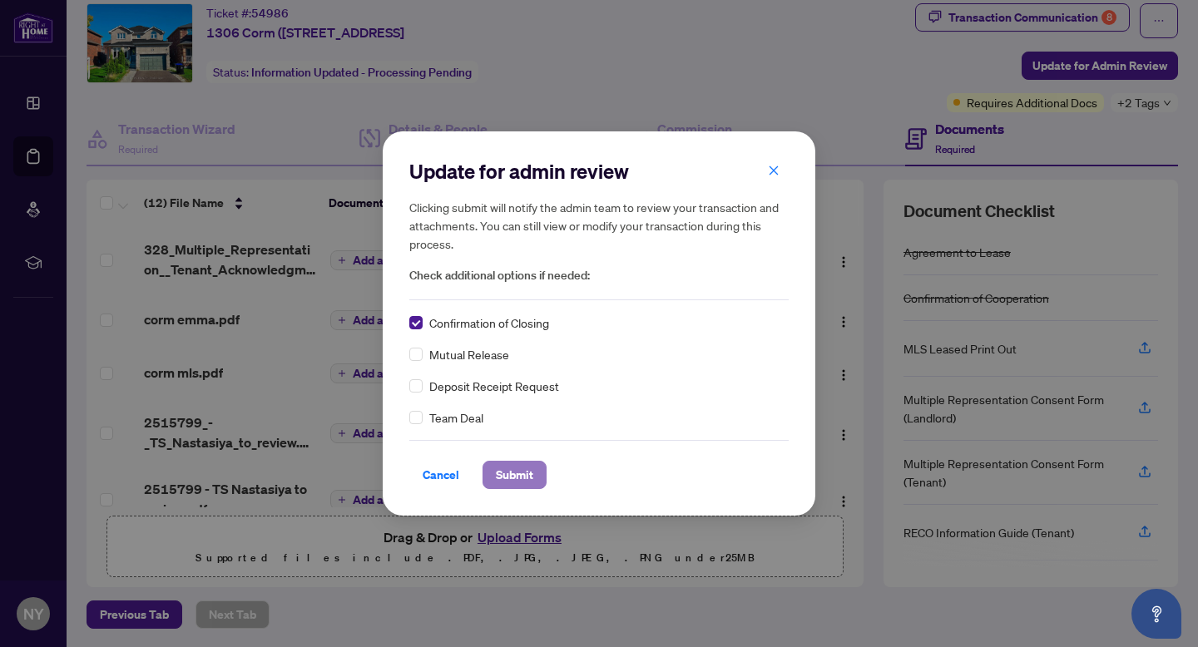
click at [511, 478] on span "Submit" at bounding box center [514, 475] width 37 height 27
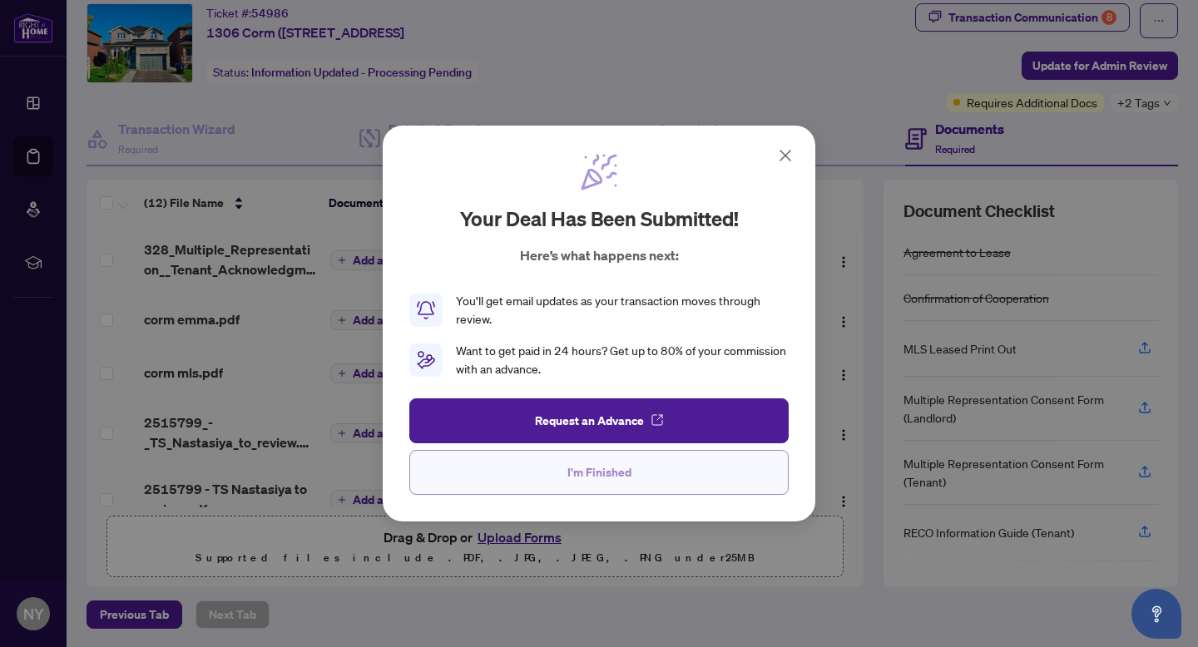
click at [614, 481] on span "I'm Finished" at bounding box center [599, 472] width 64 height 27
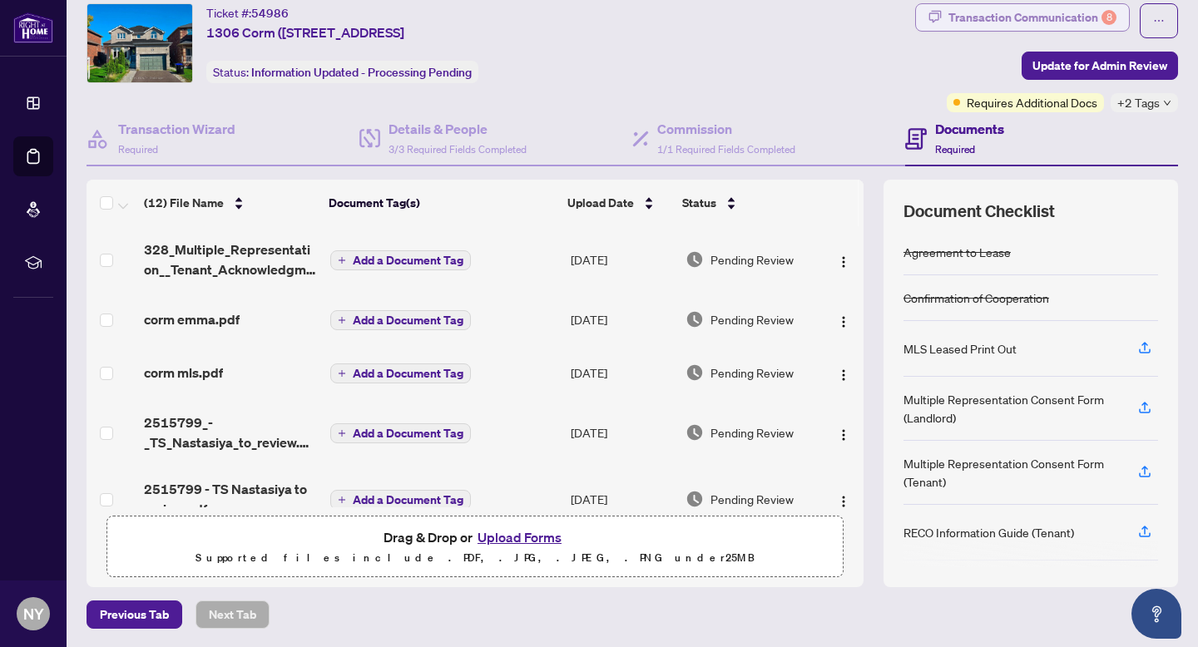
click at [1004, 9] on div "Transaction Communication 8" at bounding box center [1033, 17] width 168 height 27
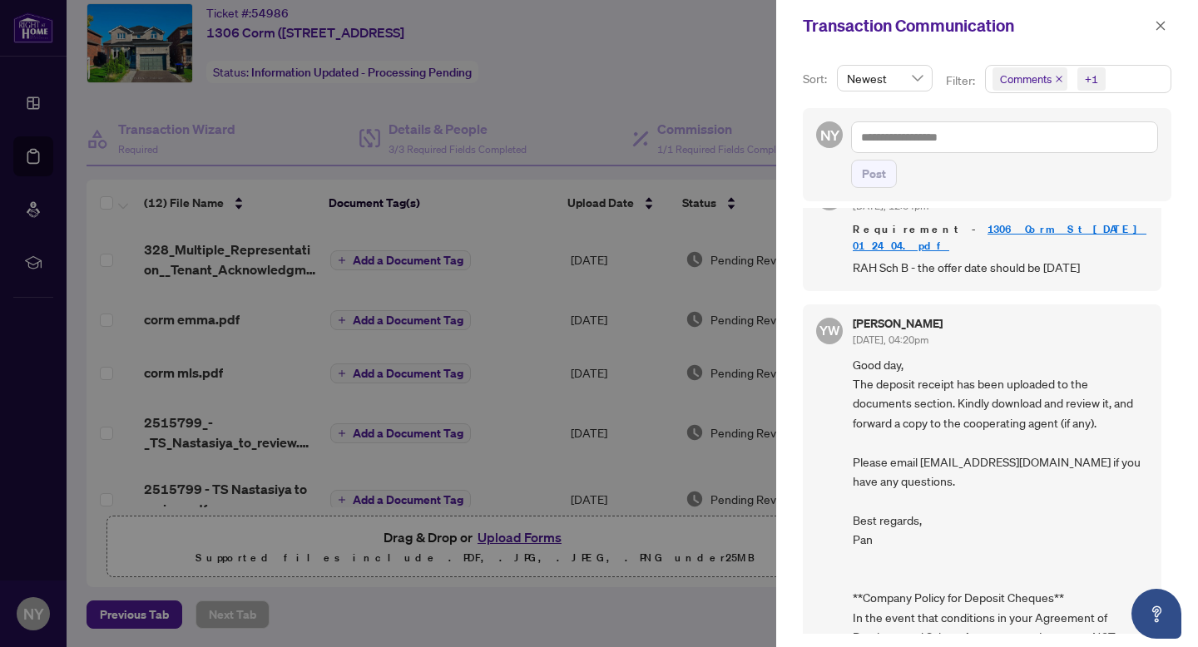
scroll to position [1438, 0]
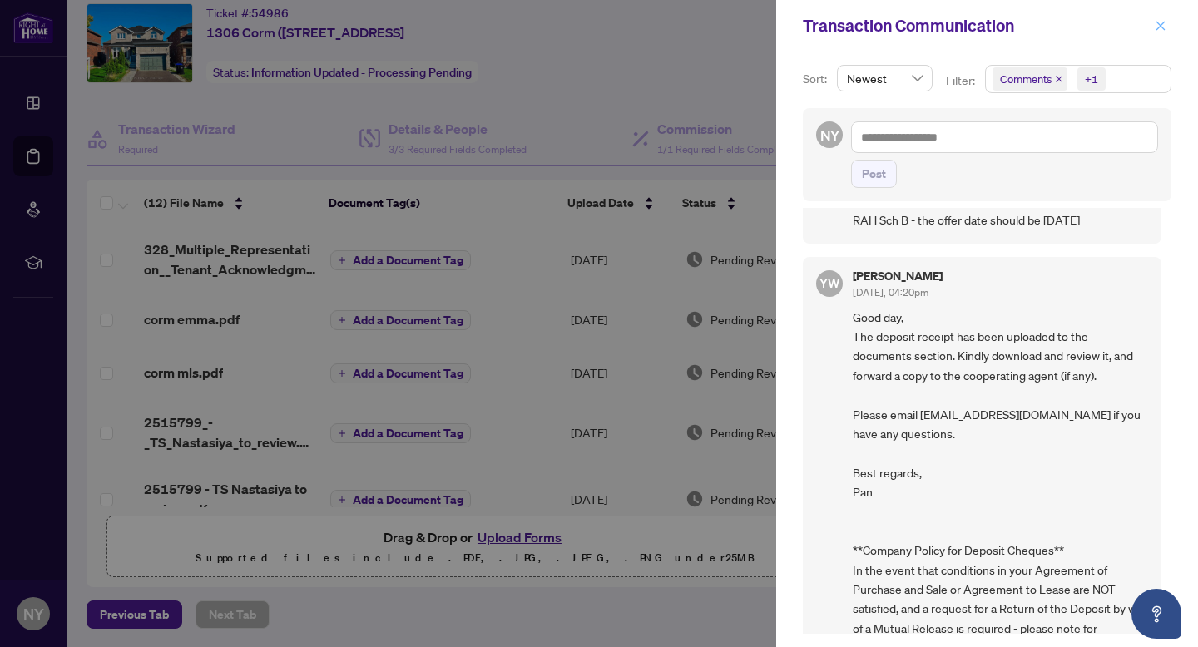
click at [1160, 23] on icon "close" at bounding box center [1161, 26] width 12 height 12
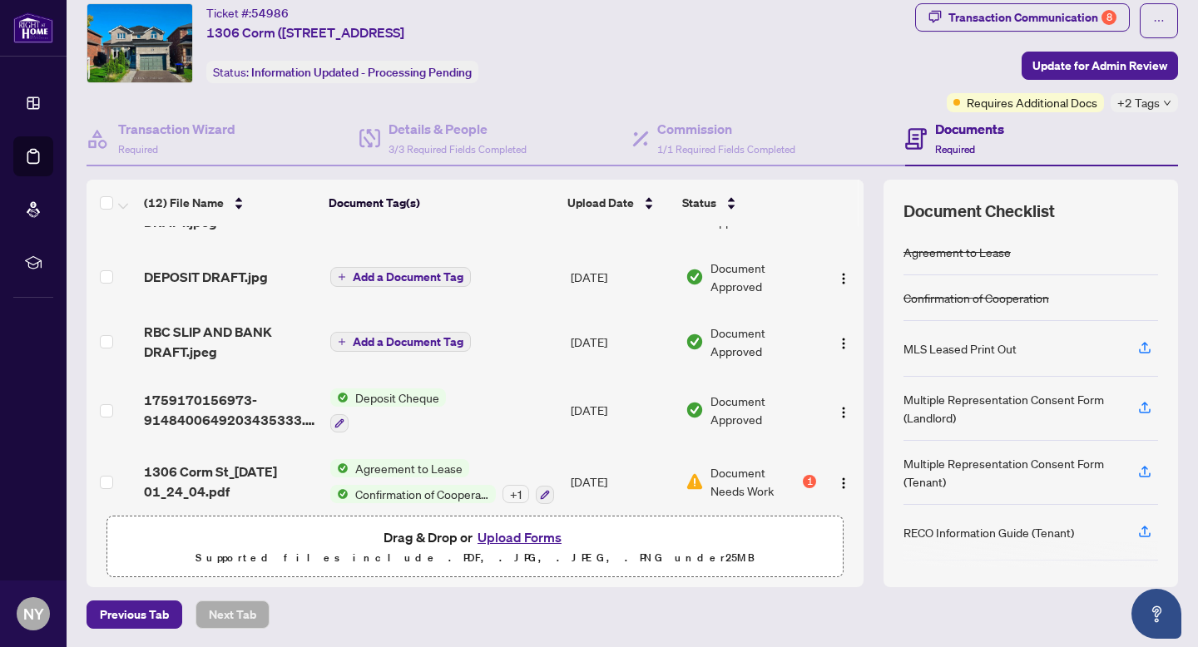
scroll to position [509, 0]
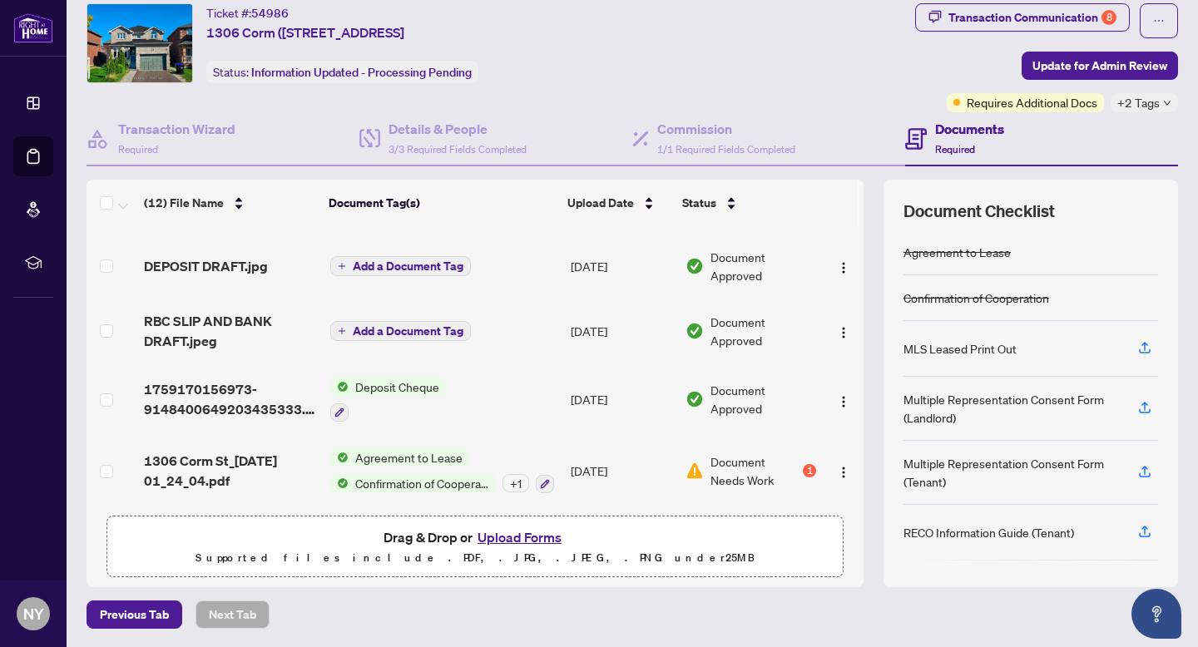
click at [734, 468] on span "Document Needs Work" at bounding box center [755, 471] width 89 height 37
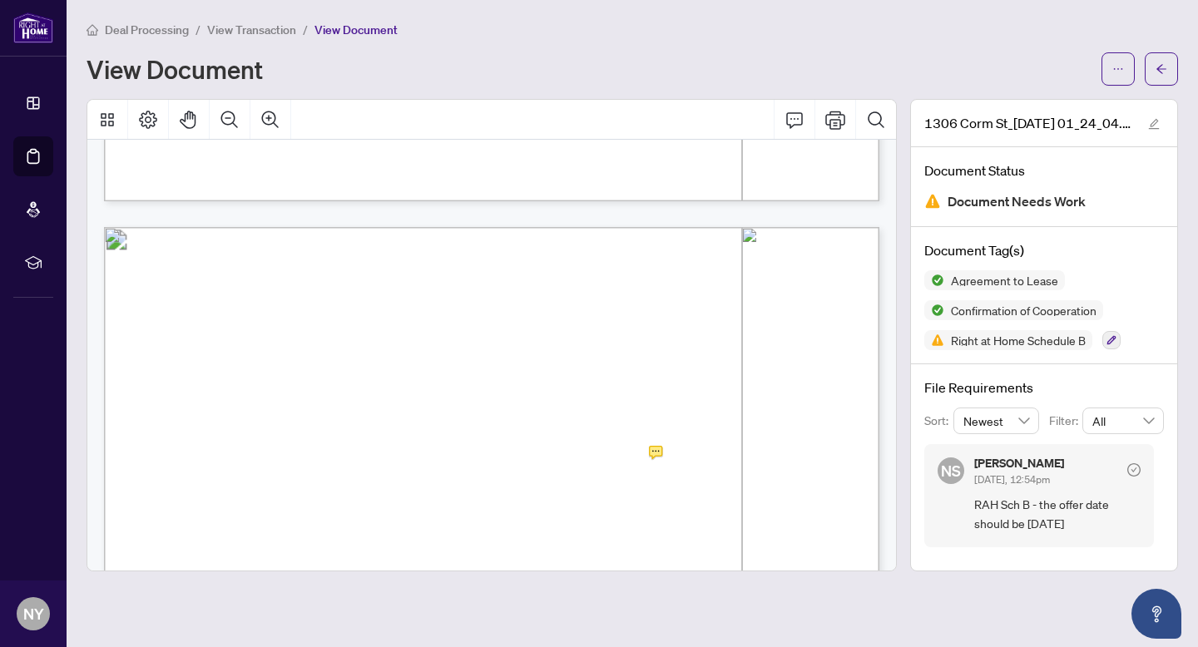
scroll to position [5076, 0]
click at [1113, 77] on span "button" at bounding box center [1118, 69] width 12 height 27
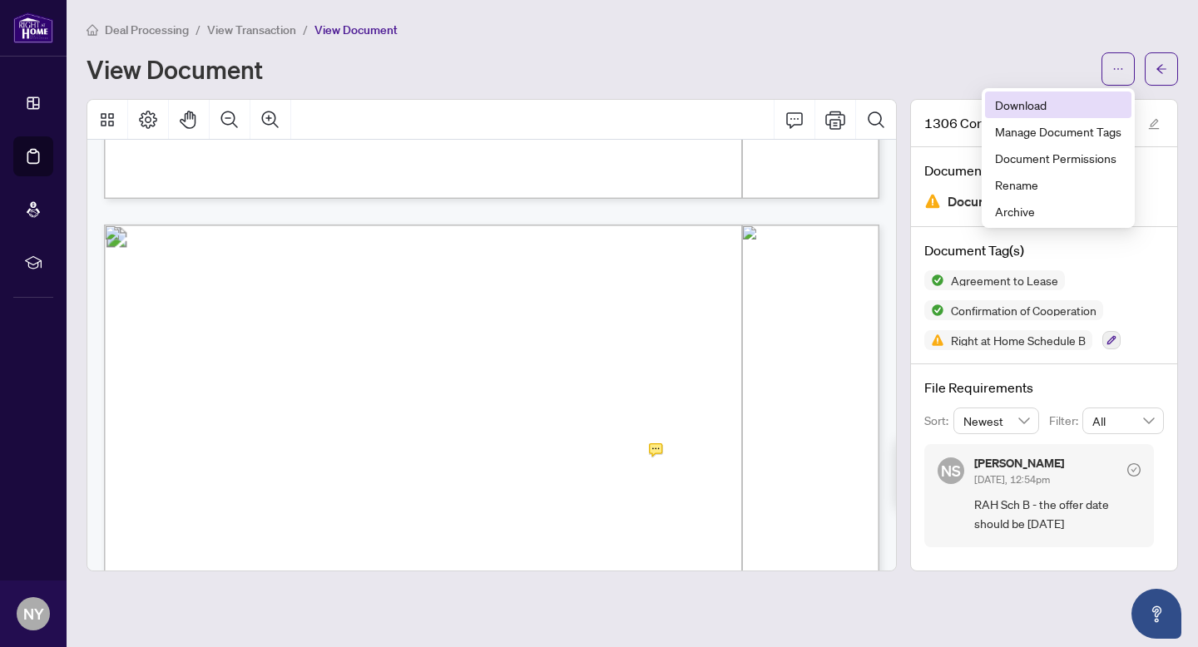
click at [1012, 111] on span "Download" at bounding box center [1058, 105] width 126 height 18
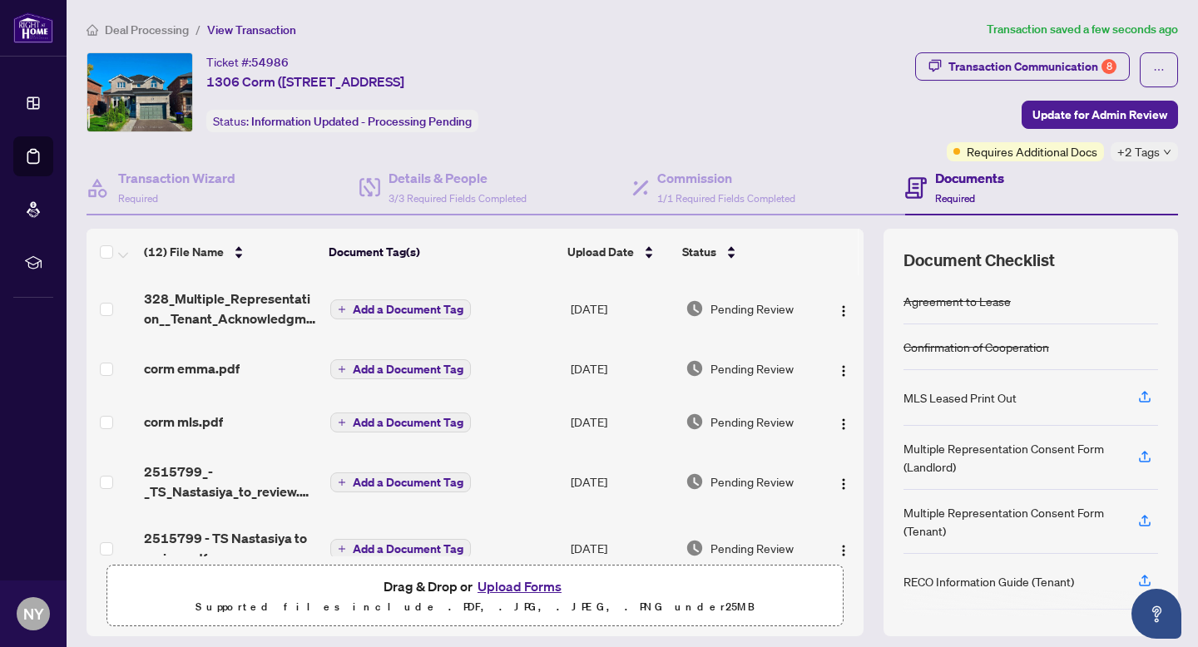
scroll to position [47, 0]
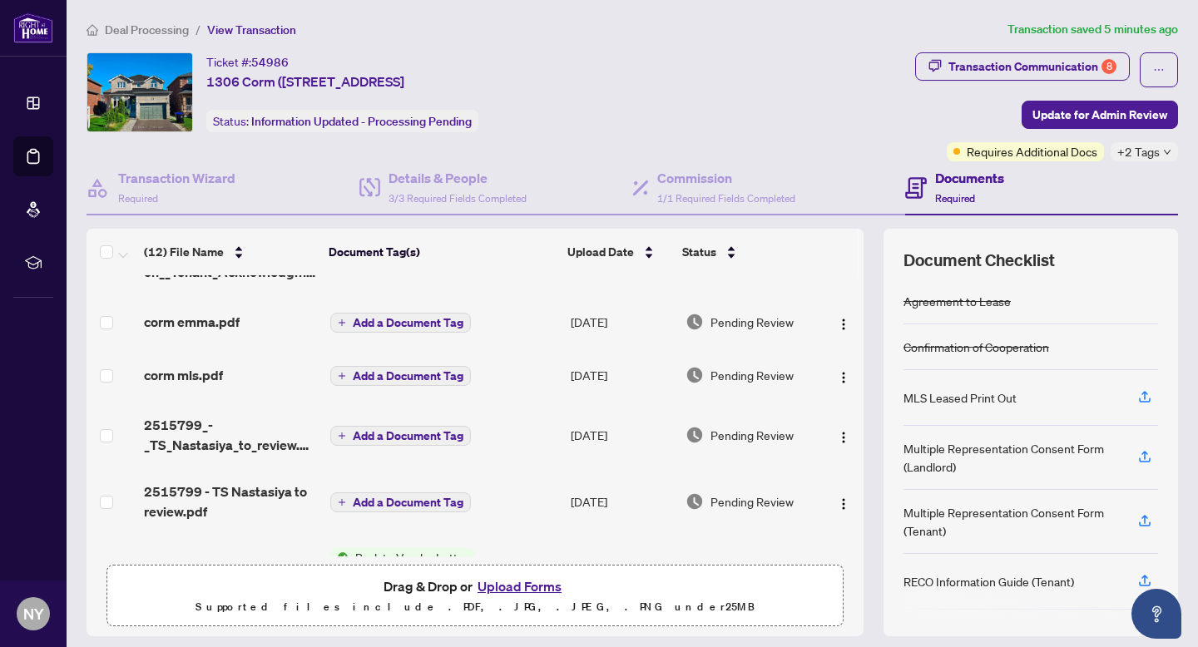
click at [507, 587] on button "Upload Forms" at bounding box center [520, 587] width 94 height 22
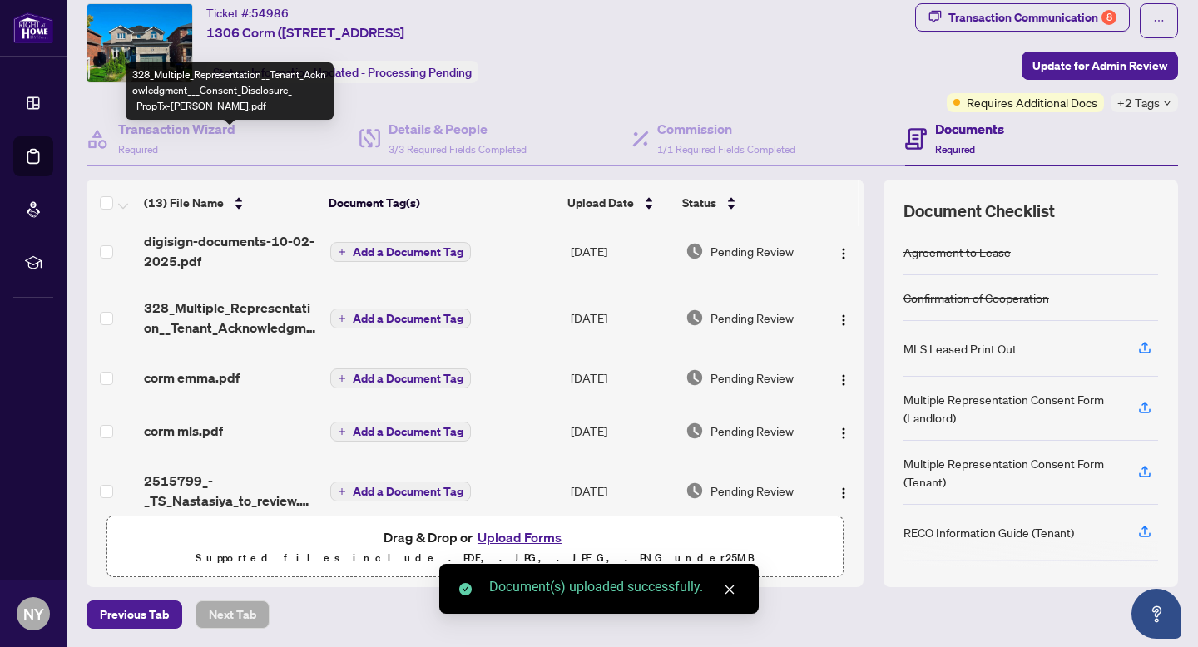
scroll to position [0, 0]
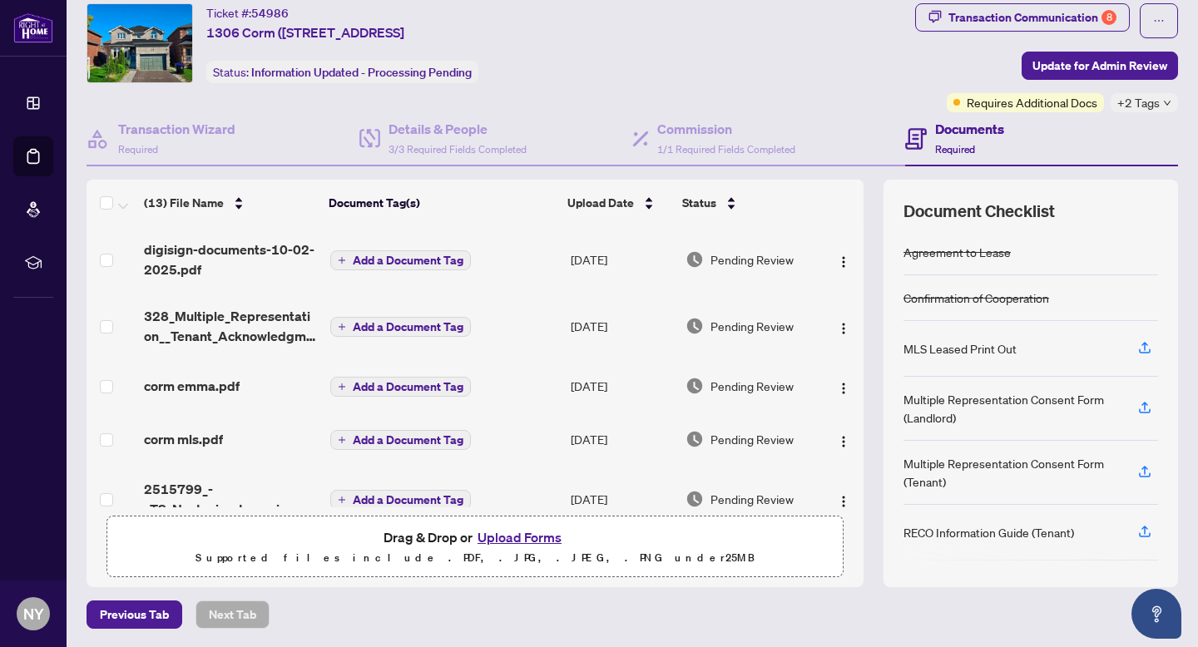
click at [285, 247] on span "digisign-documents-10-02-2025.pdf" at bounding box center [230, 260] width 173 height 40
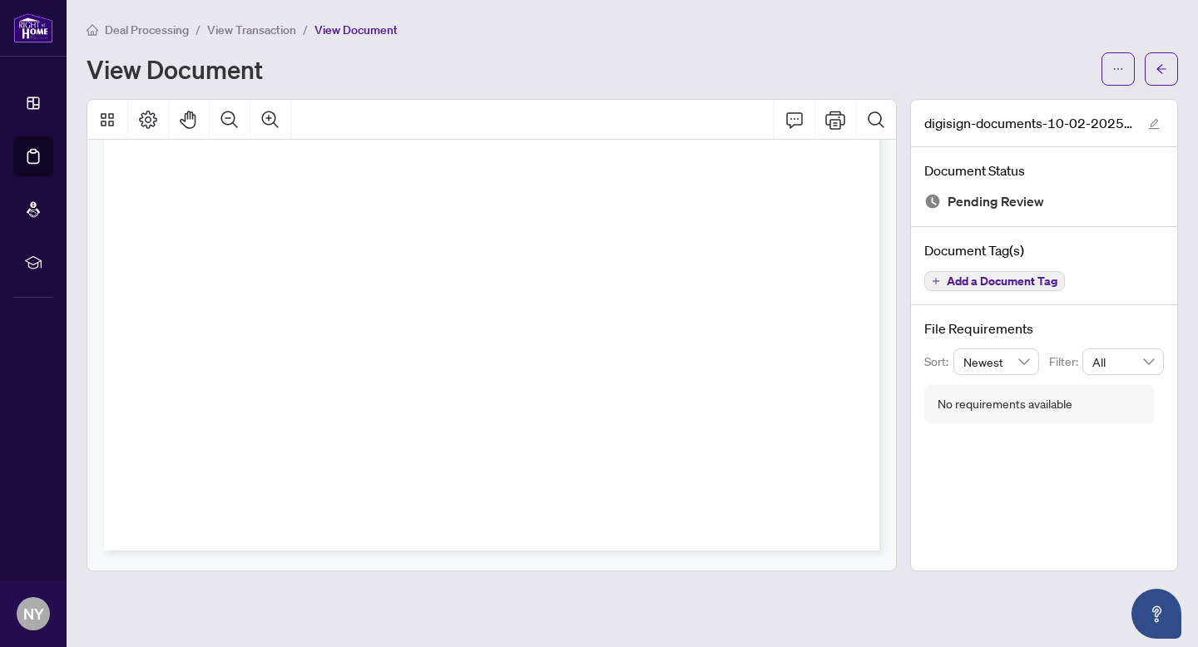
scroll to position [8836, 0]
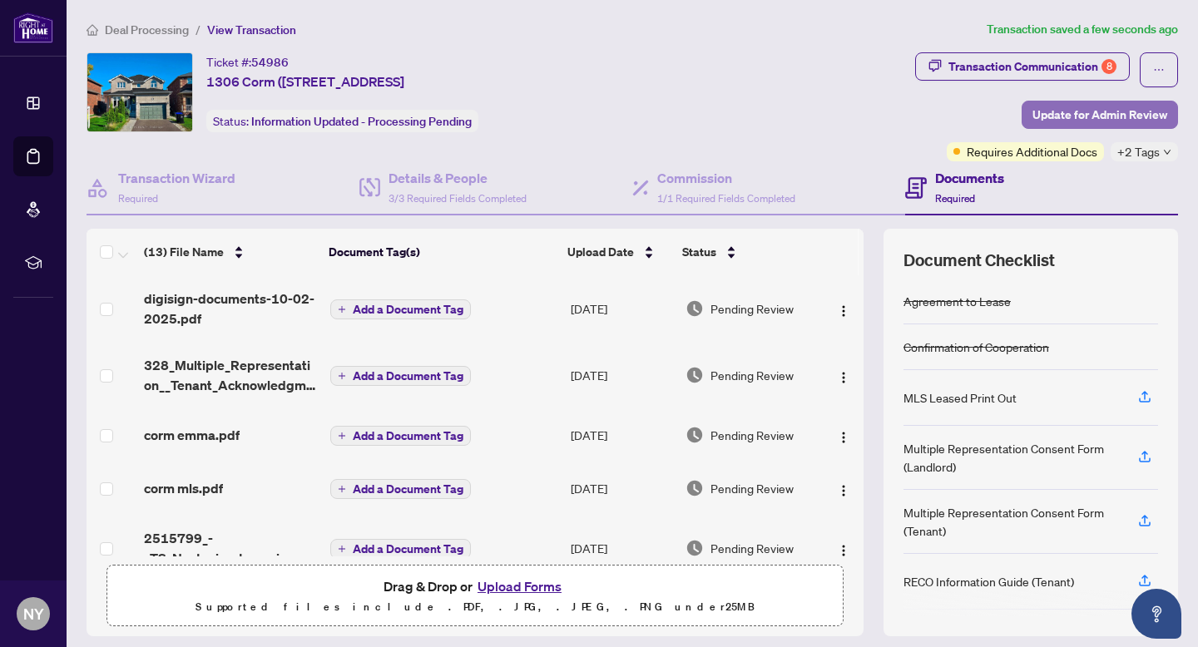
click at [1051, 117] on span "Update for Admin Review" at bounding box center [1100, 115] width 135 height 27
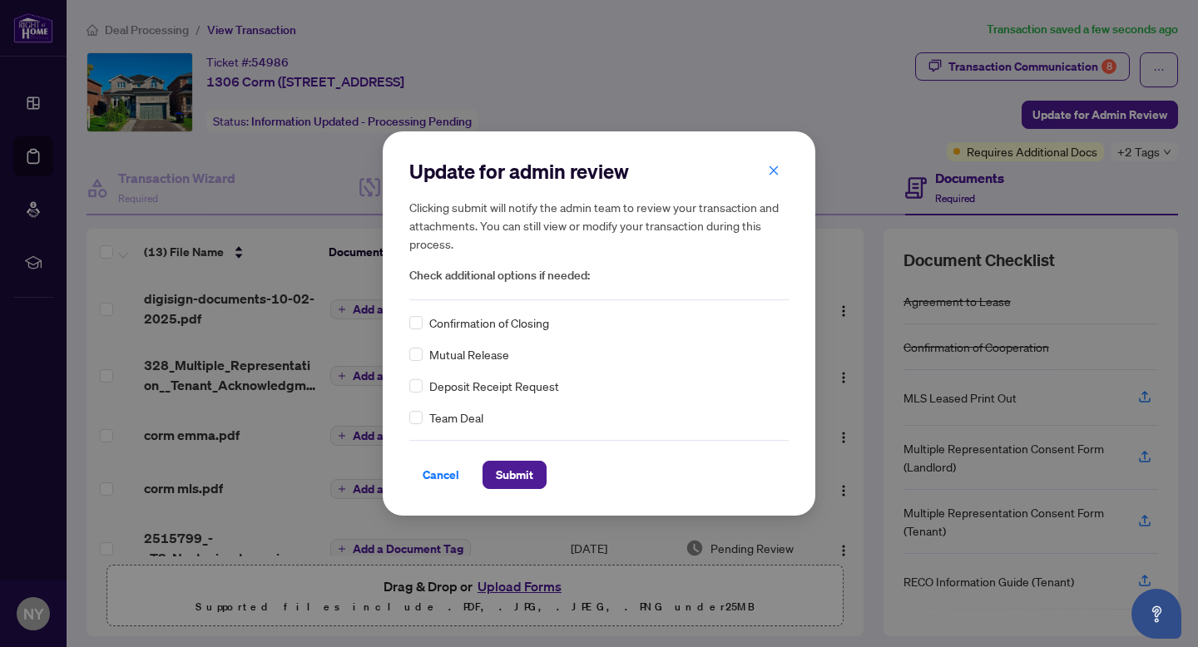
click at [409, 320] on div "Update for admin review Clicking submit will notify the admin team to review yo…" at bounding box center [599, 323] width 433 height 384
click at [396, 301] on div "Update for admin review Clicking submit will notify the admin team to review yo…" at bounding box center [599, 323] width 433 height 384
click at [537, 471] on button "Submit" at bounding box center [515, 475] width 64 height 28
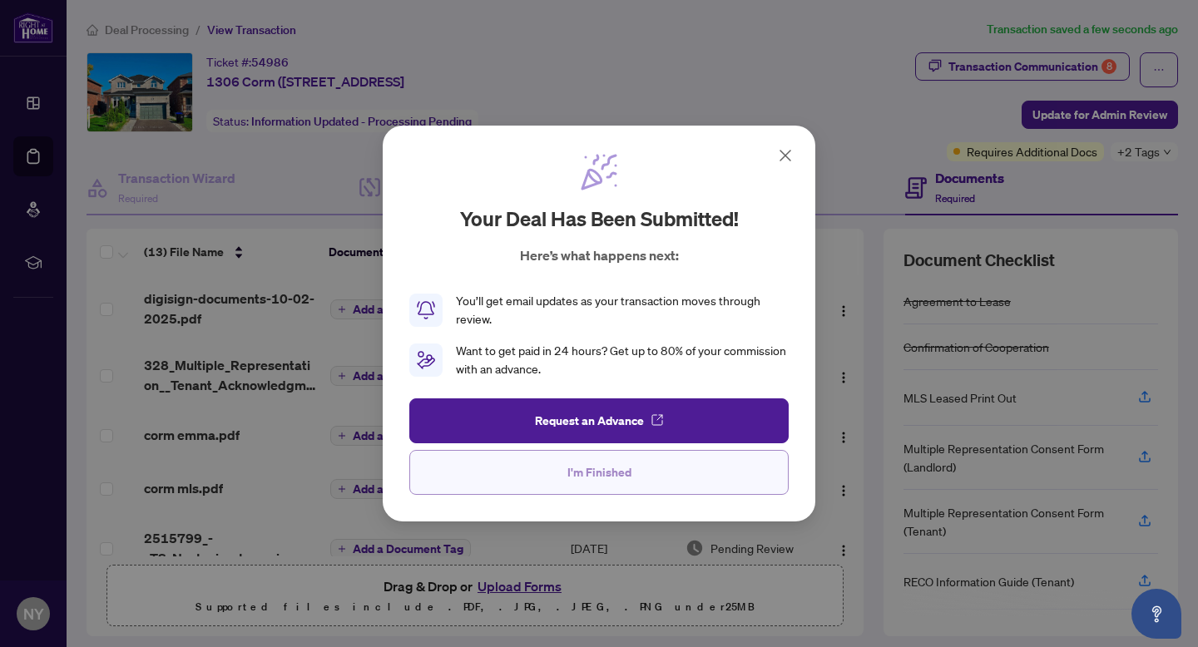
click at [537, 466] on button "I'm Finished" at bounding box center [598, 472] width 379 height 45
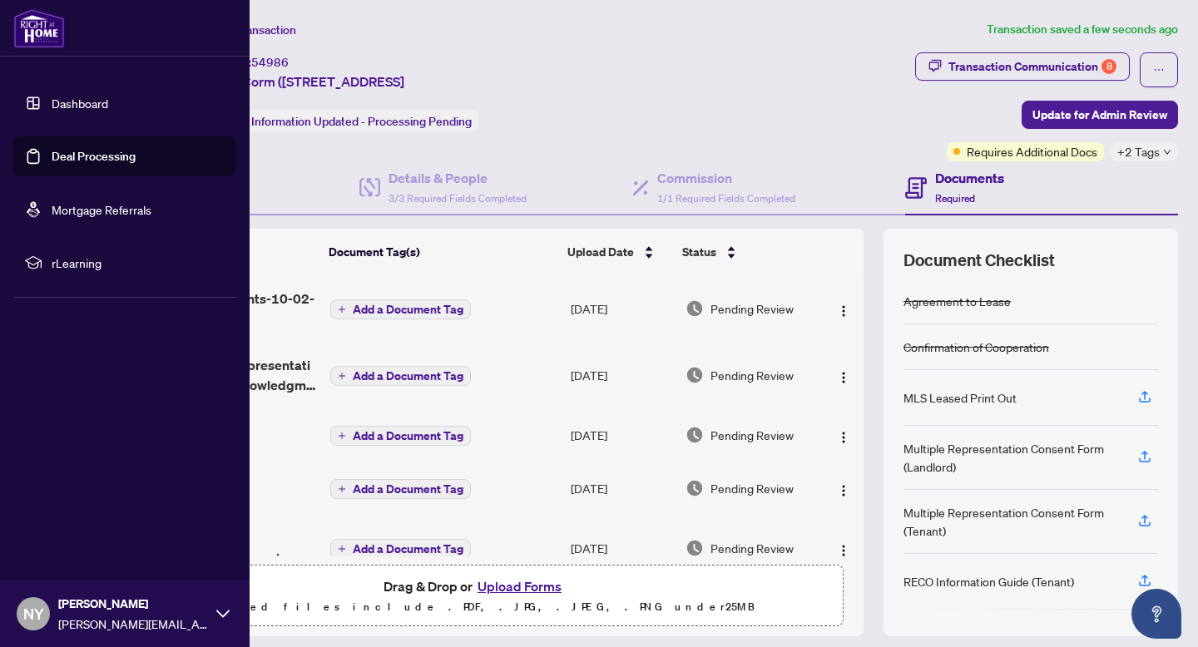
click at [59, 36] on img at bounding box center [39, 28] width 52 height 40
